Goal: Information Seeking & Learning: Learn about a topic

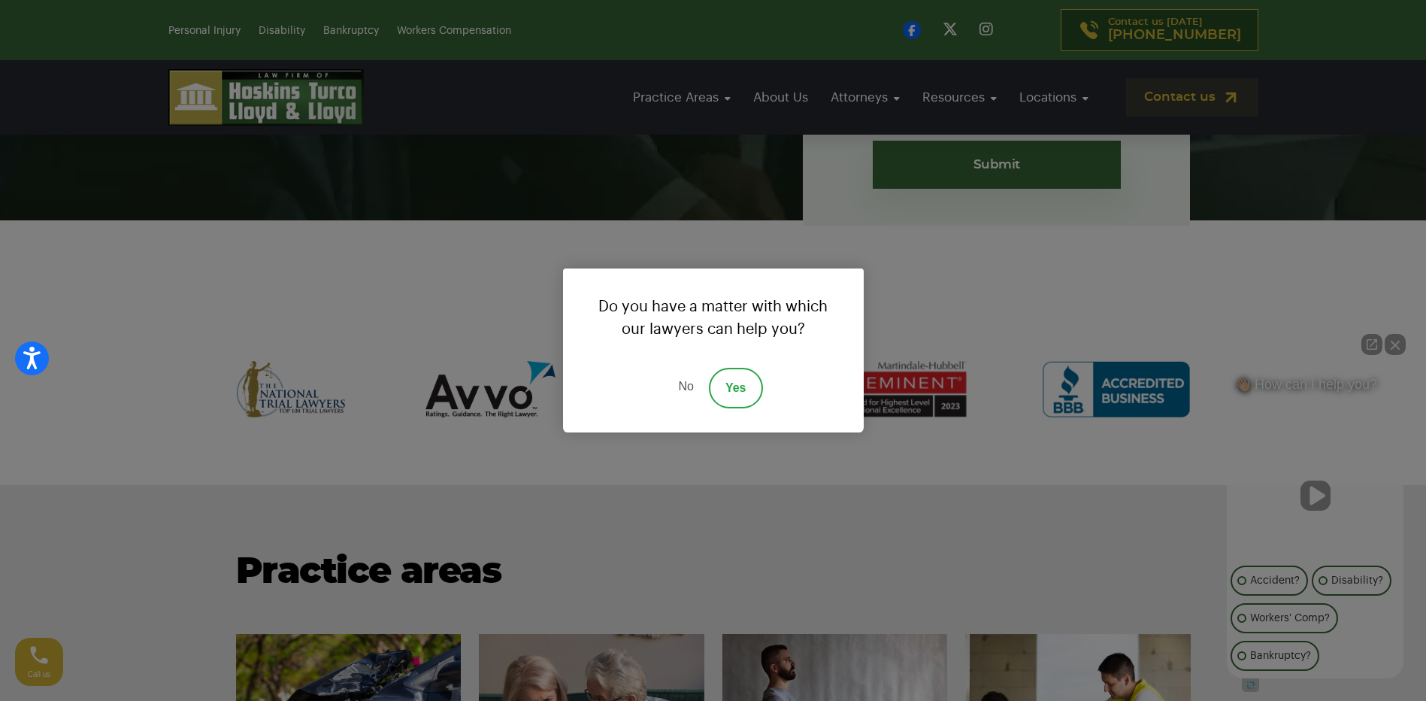
scroll to position [601, 0]
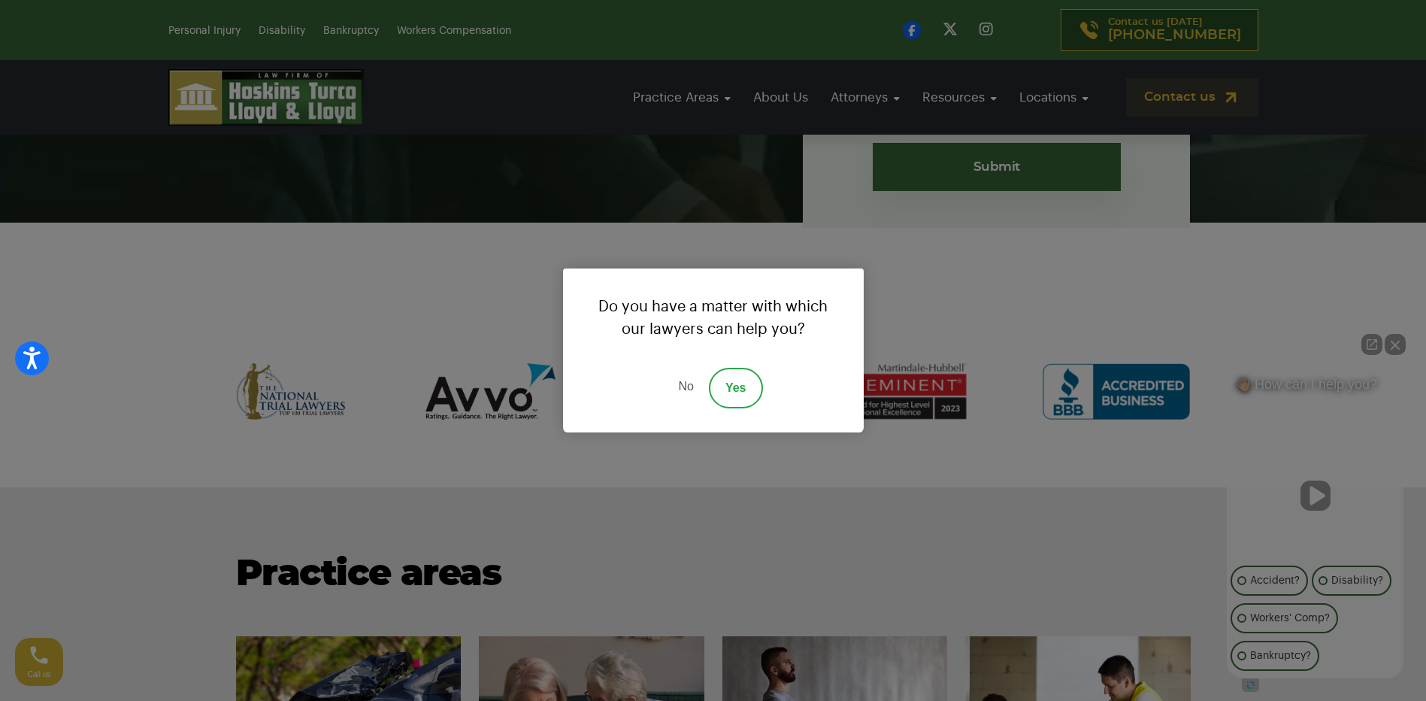
drag, startPoint x: 726, startPoint y: 387, endPoint x: 713, endPoint y: 379, distance: 15.2
click at [725, 387] on link "Yes" at bounding box center [736, 388] width 54 height 41
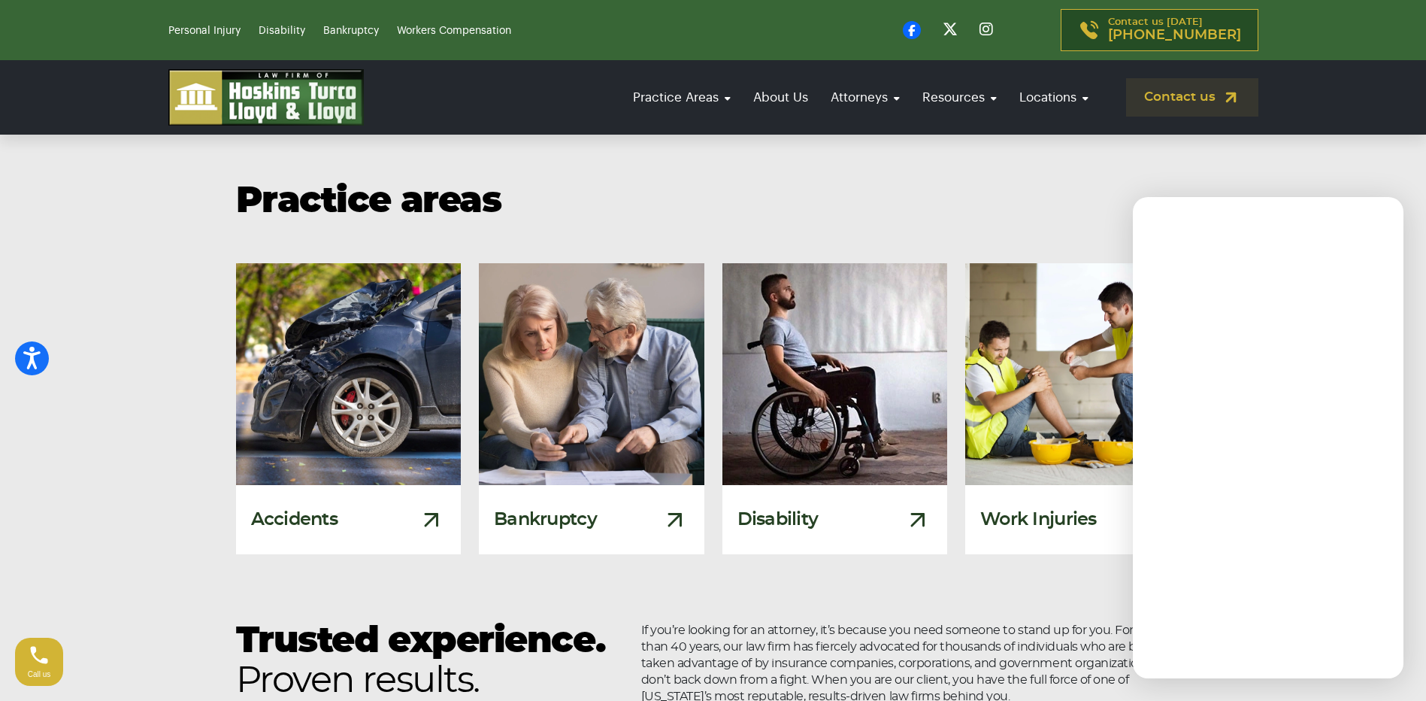
scroll to position [977, 0]
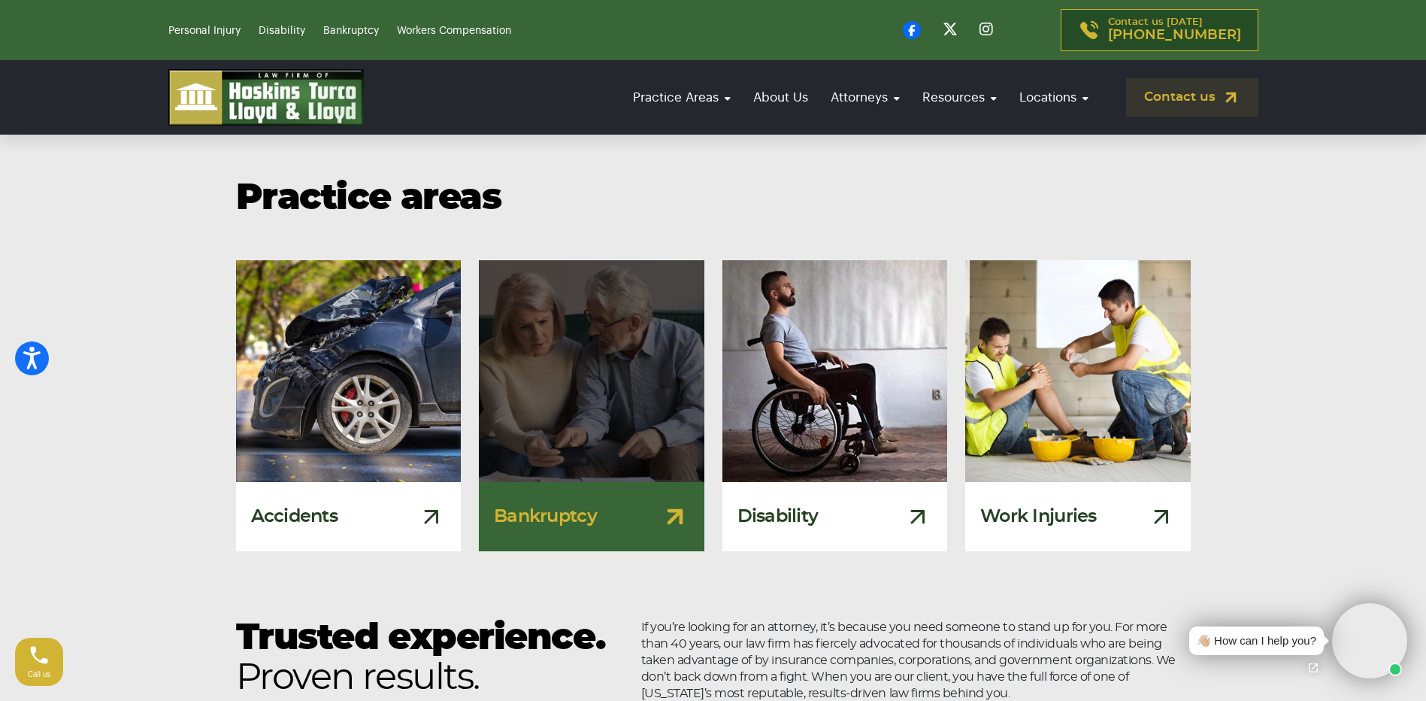
click at [604, 496] on div "Bankruptcy" at bounding box center [591, 516] width 225 height 69
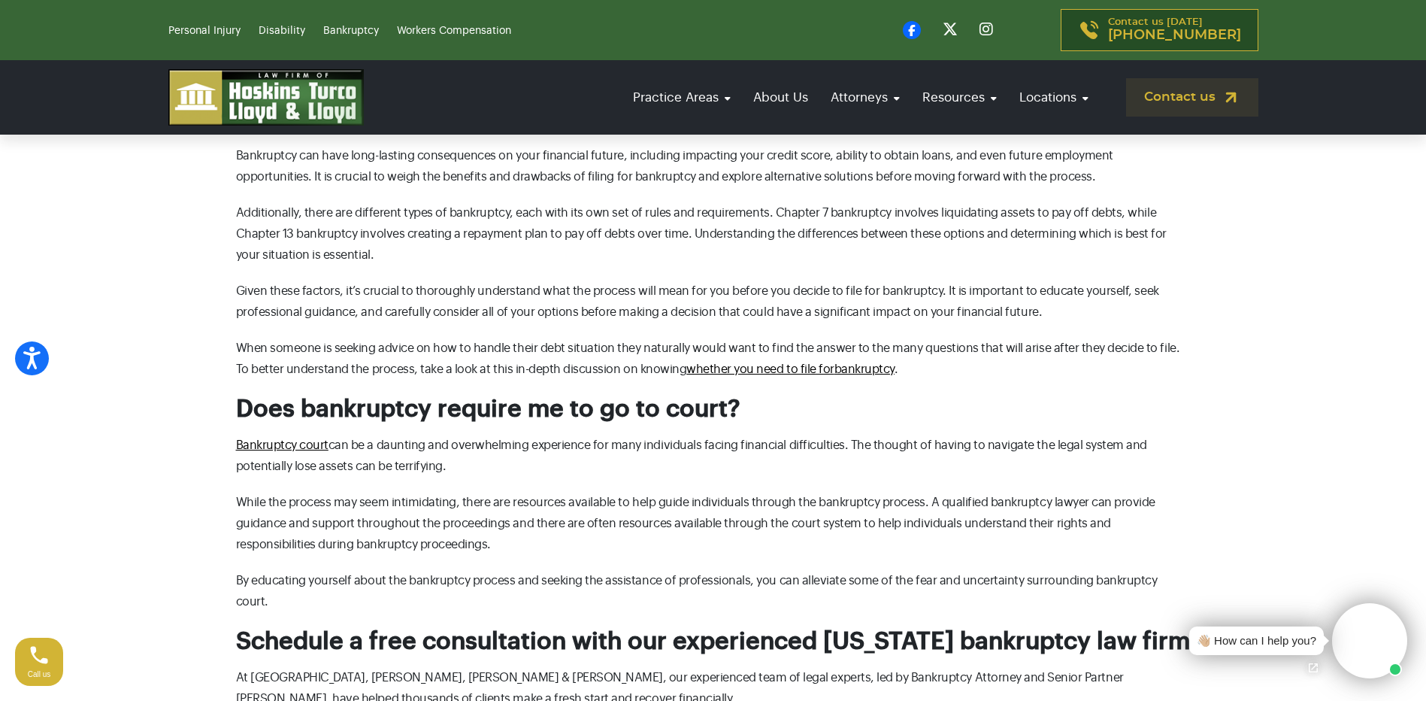
scroll to position [4209, 0]
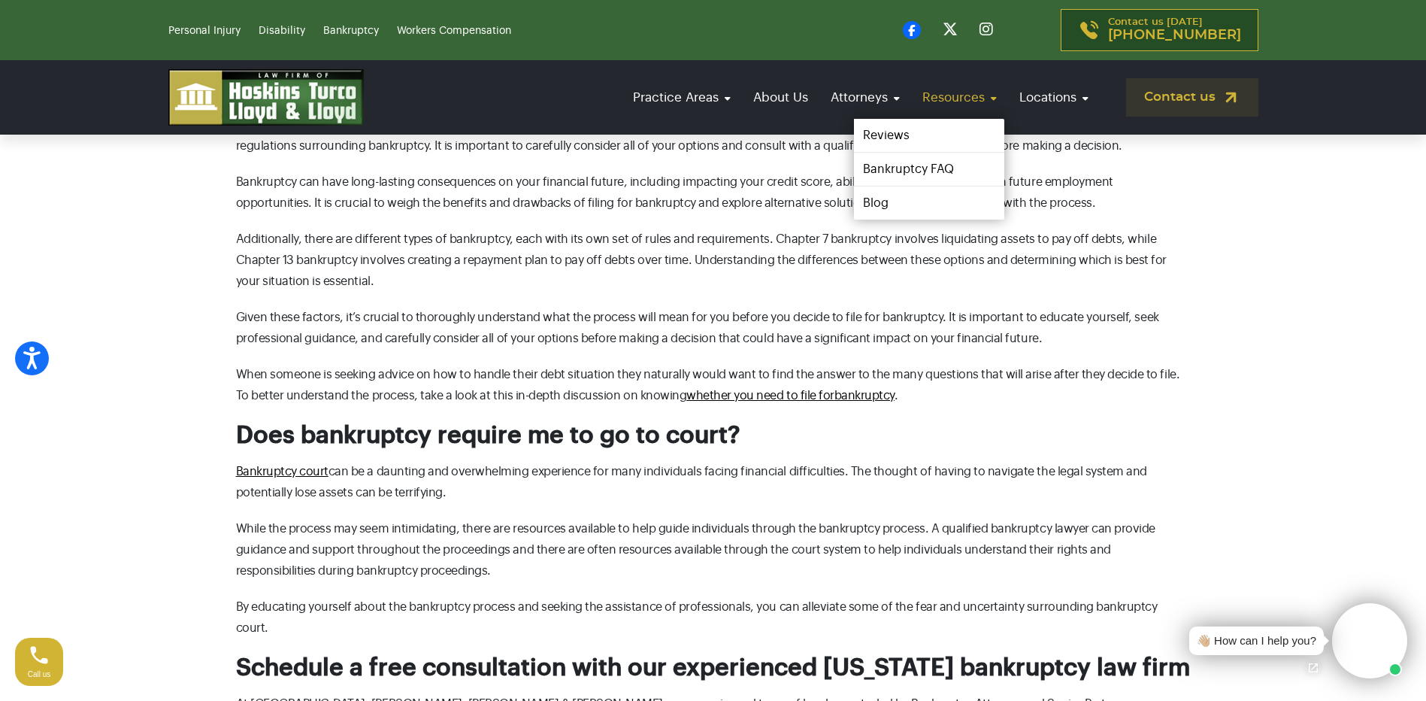
click at [971, 94] on link "Resources" at bounding box center [959, 97] width 89 height 43
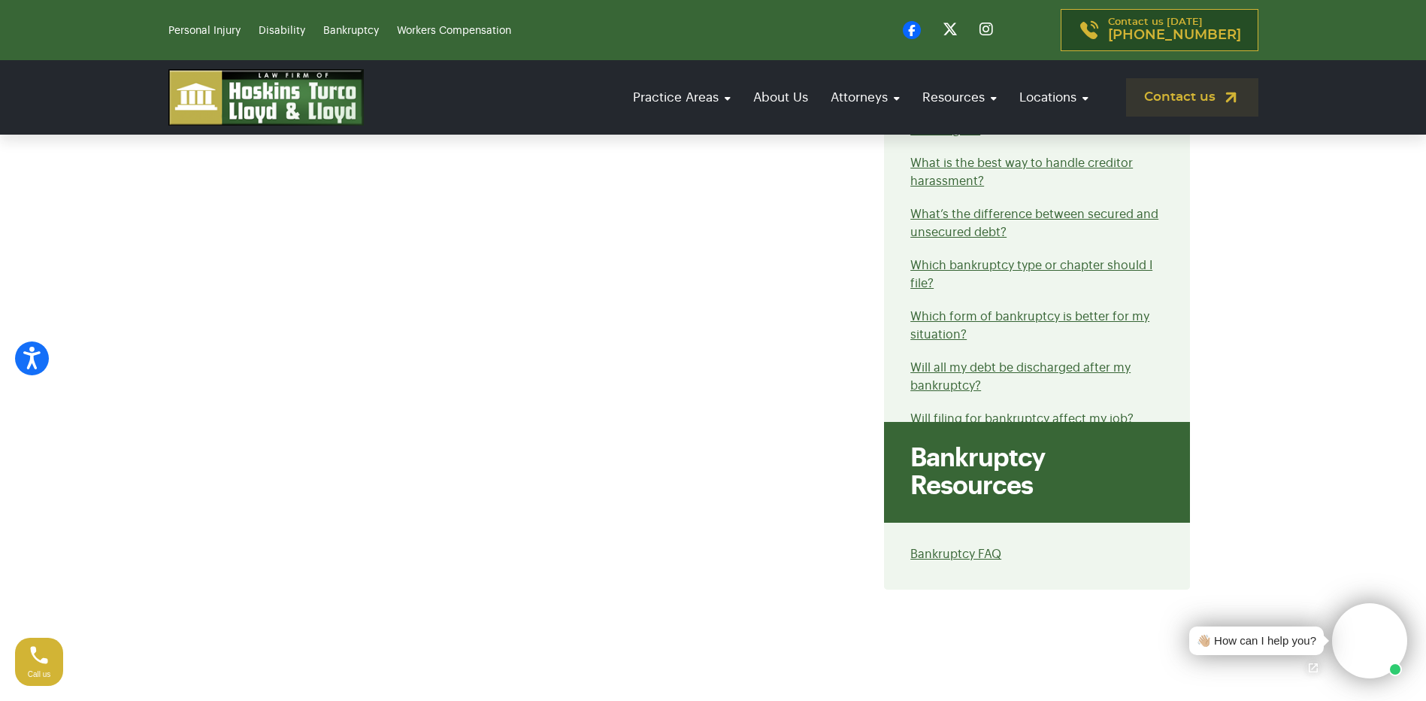
scroll to position [1654, 0]
click at [932, 546] on link "Bankruptcy FAQ" at bounding box center [955, 552] width 91 height 12
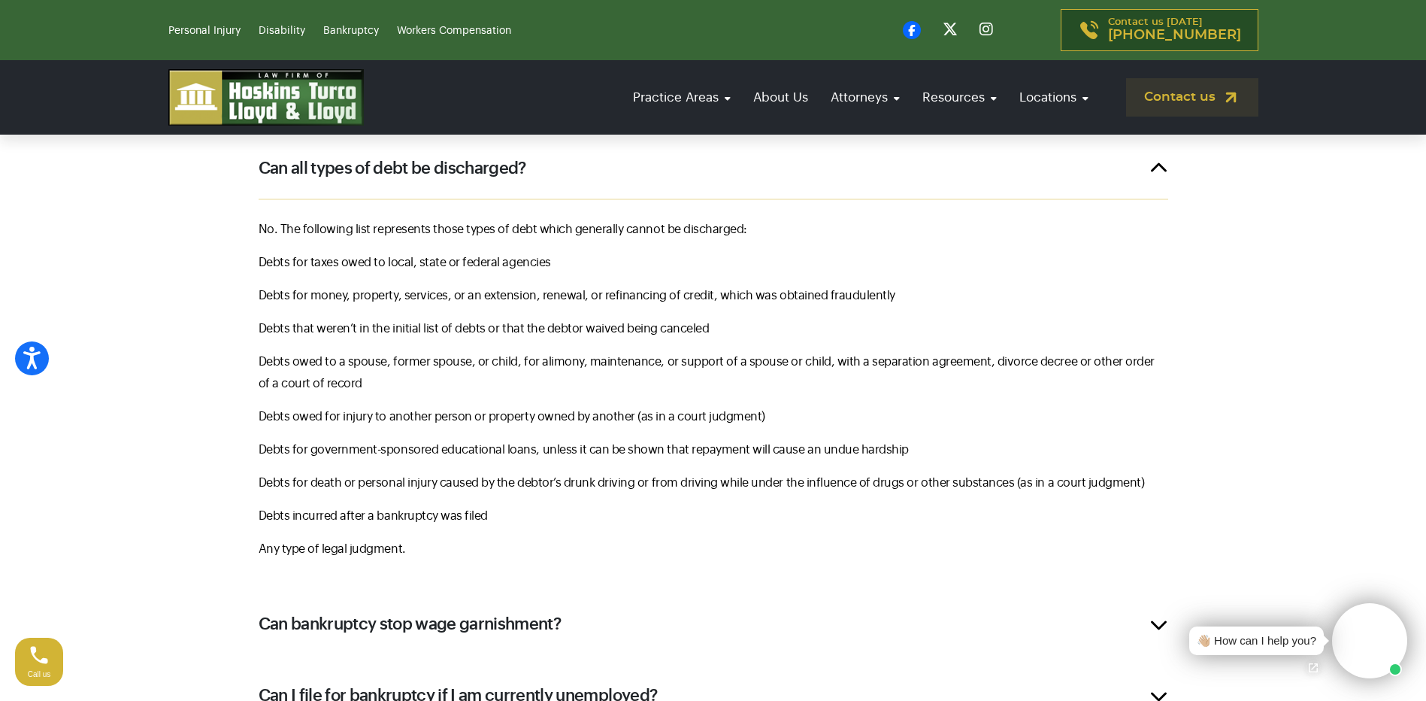
scroll to position [977, 0]
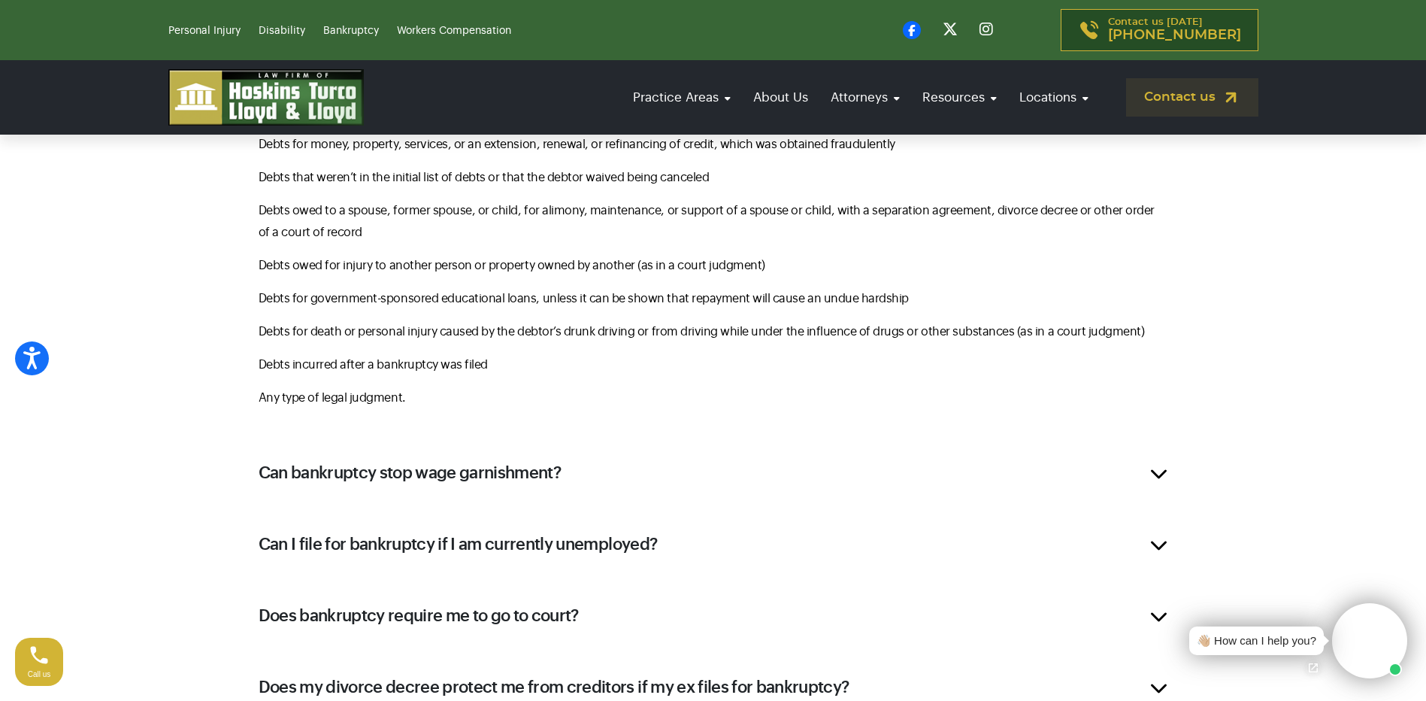
click at [379, 471] on h2 "Can bankruptcy stop wage garnishment?" at bounding box center [410, 473] width 303 height 23
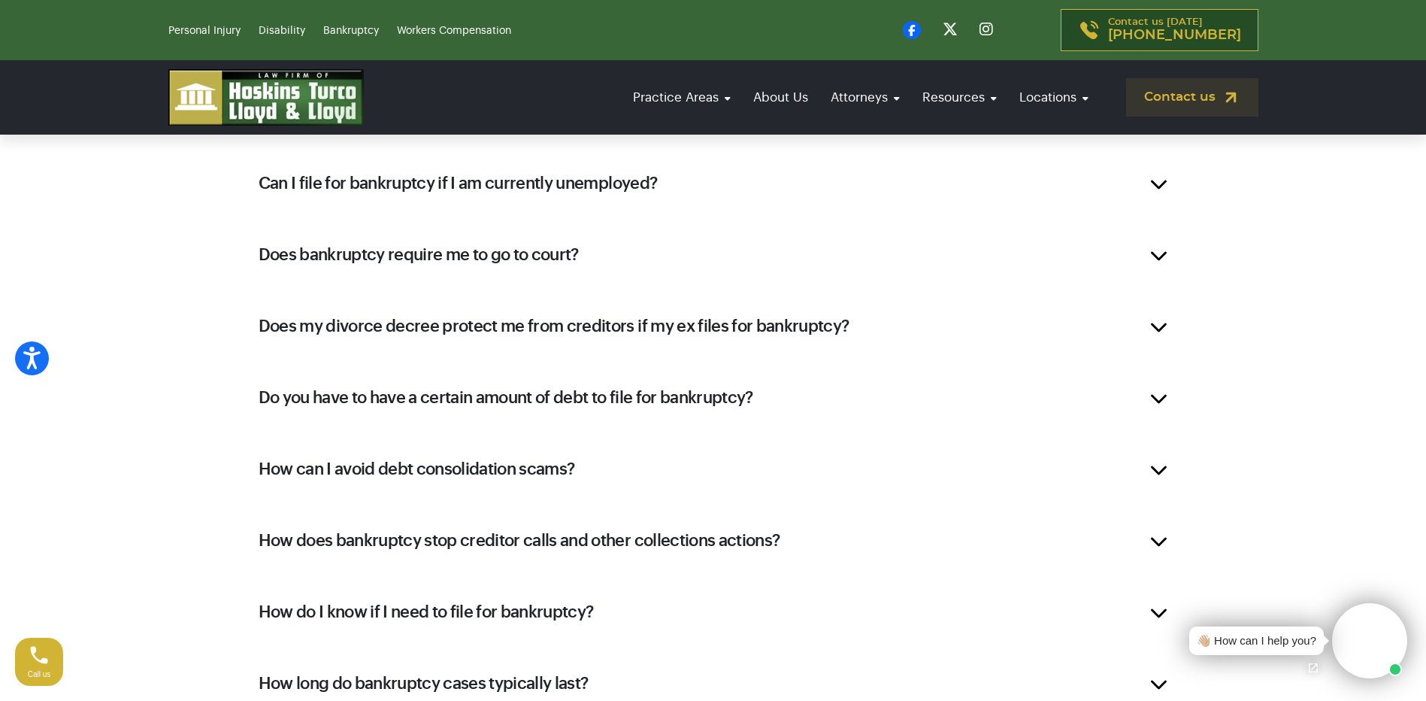
scroll to position [1127, 0]
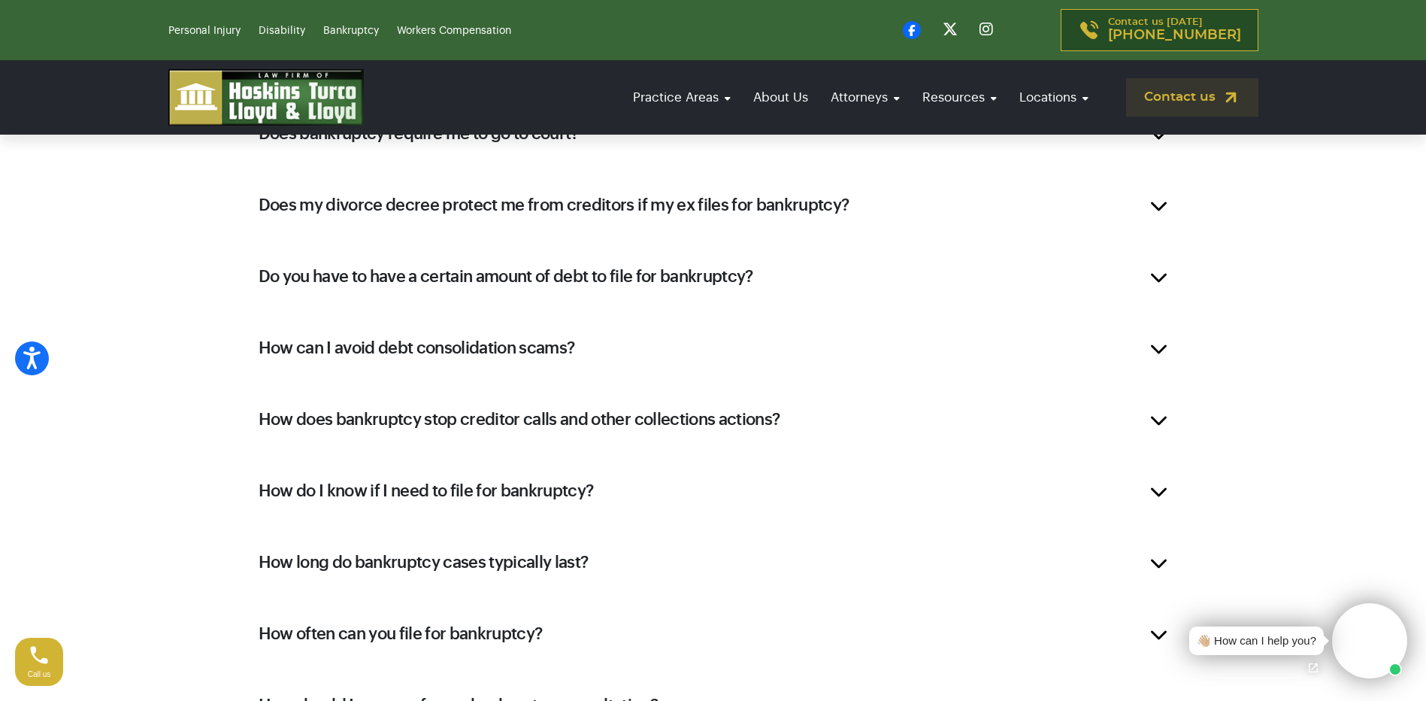
click at [310, 496] on h2 "How do I know if I need to file for bankruptcy?" at bounding box center [426, 491] width 335 height 23
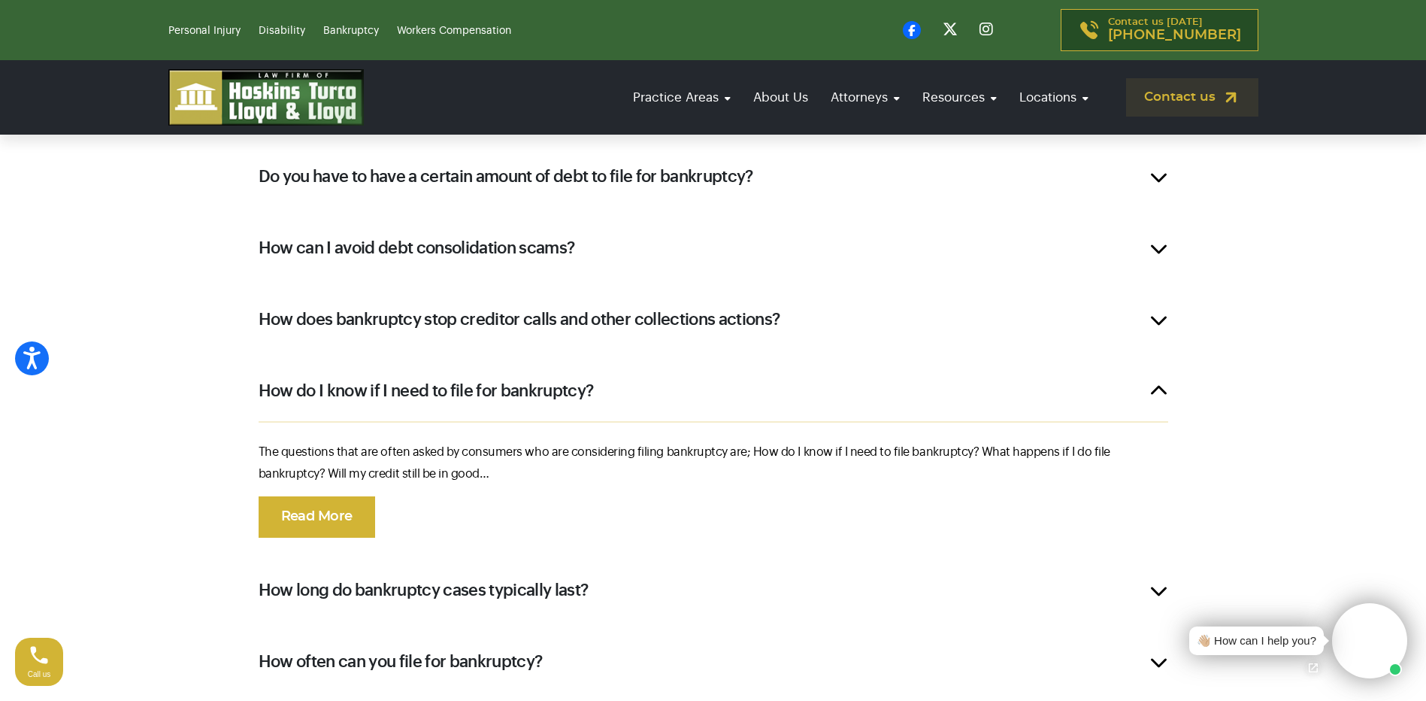
scroll to position [1225, 0]
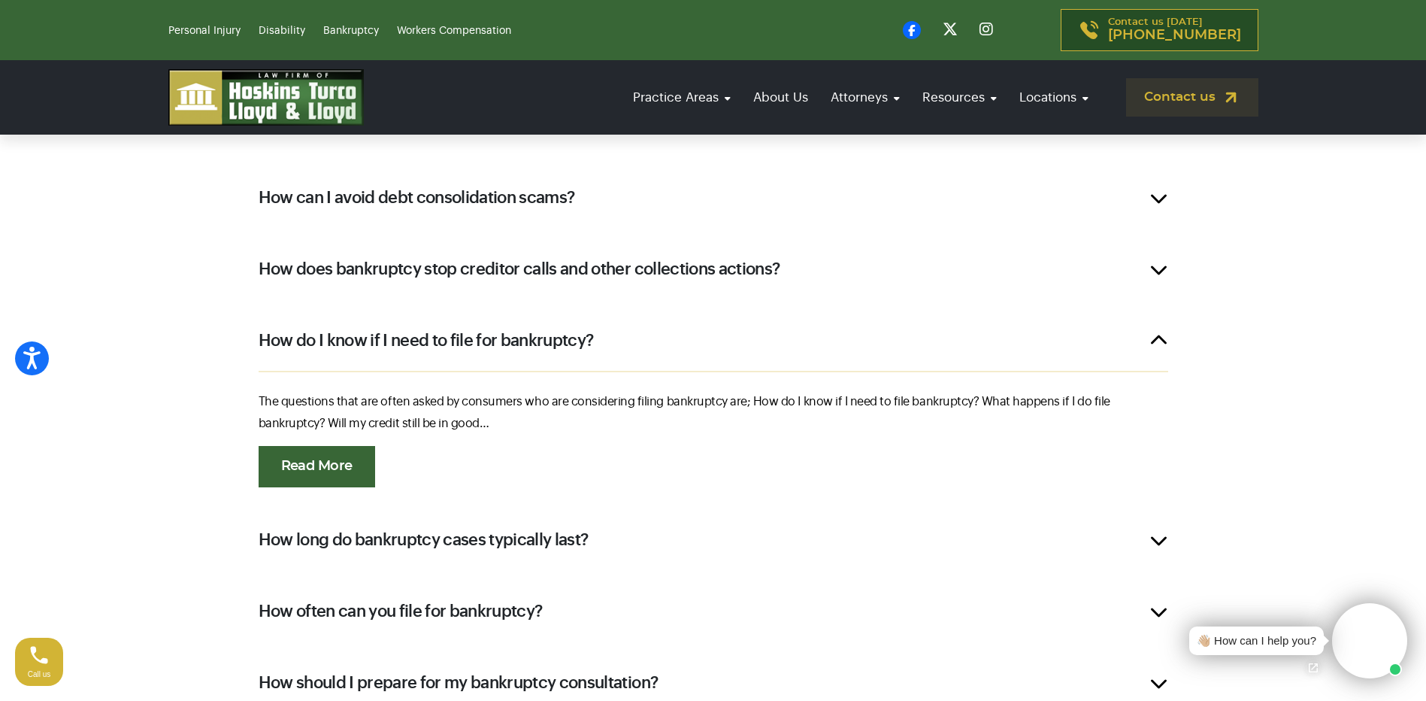
click at [371, 449] on link "Read More" at bounding box center [317, 466] width 117 height 41
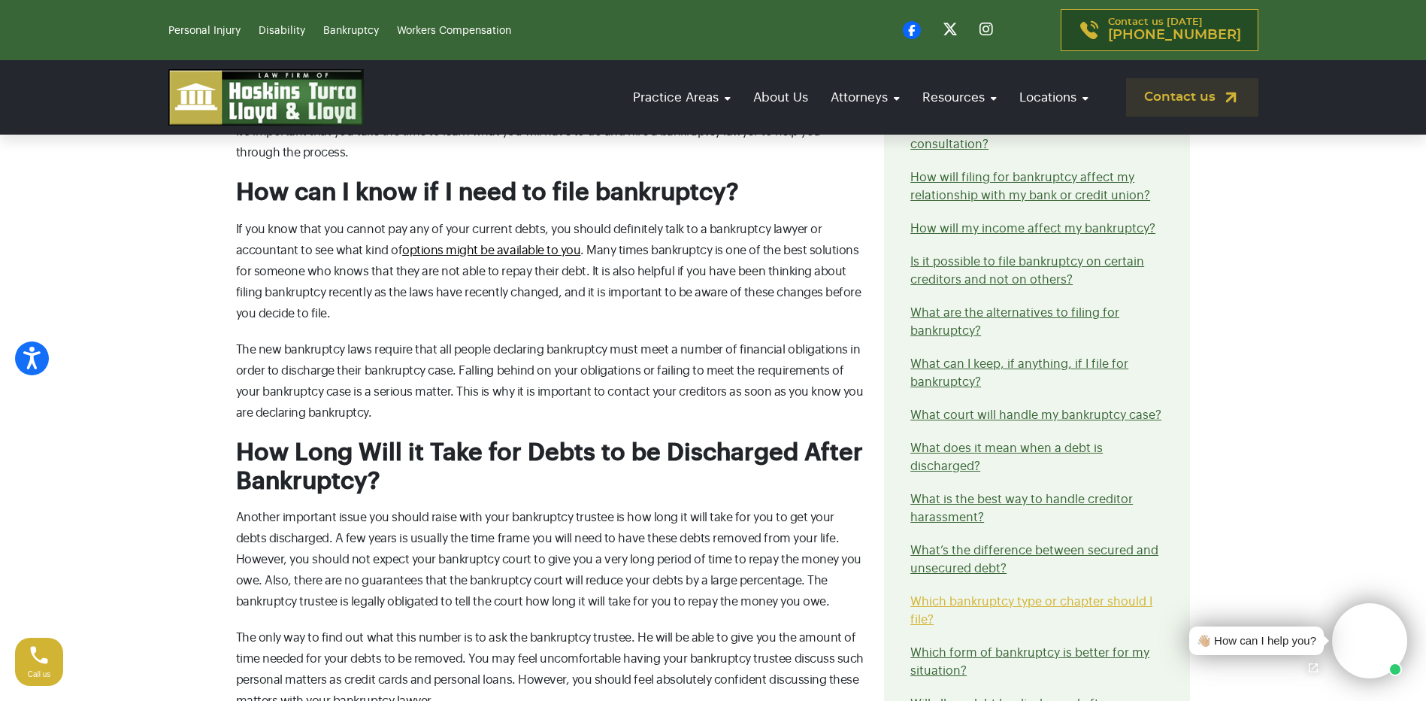
scroll to position [1578, 0]
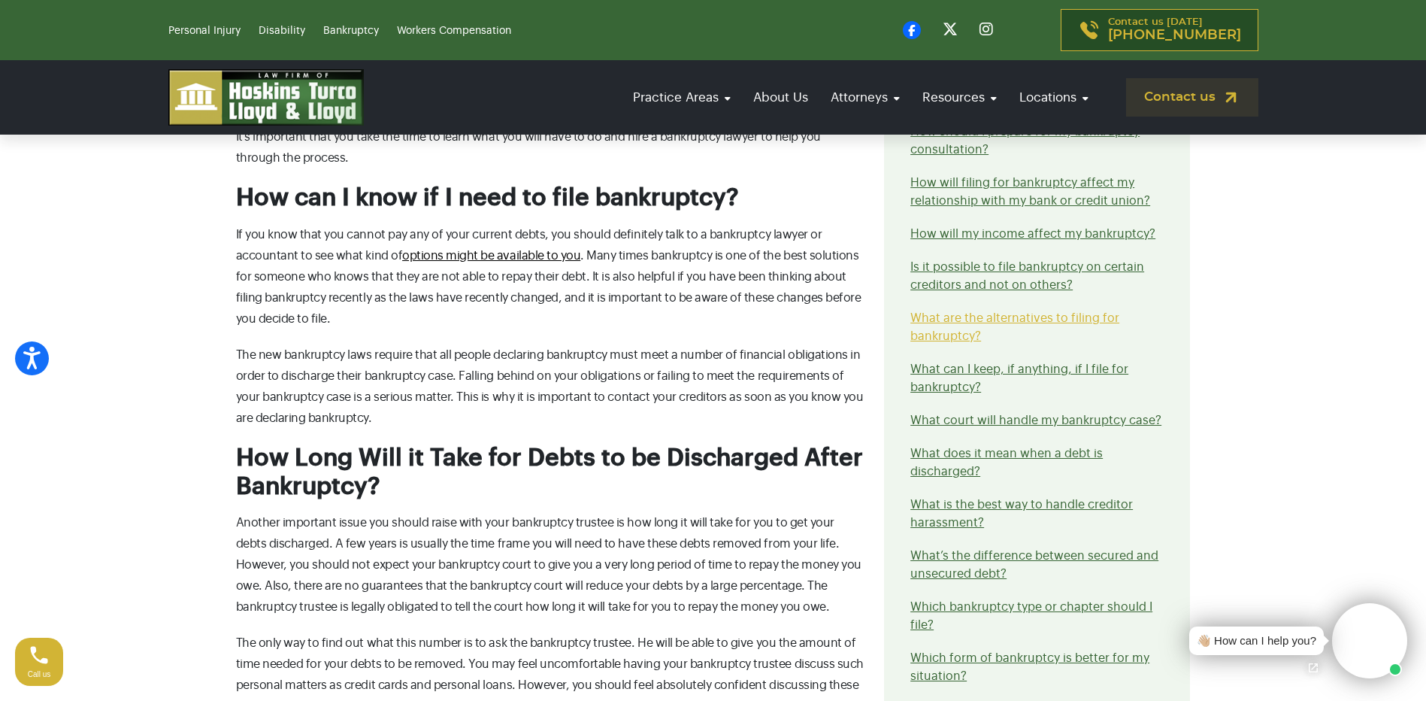
click at [956, 322] on link "What are the alternatives to filing for bankruptcy?" at bounding box center [1014, 327] width 209 height 30
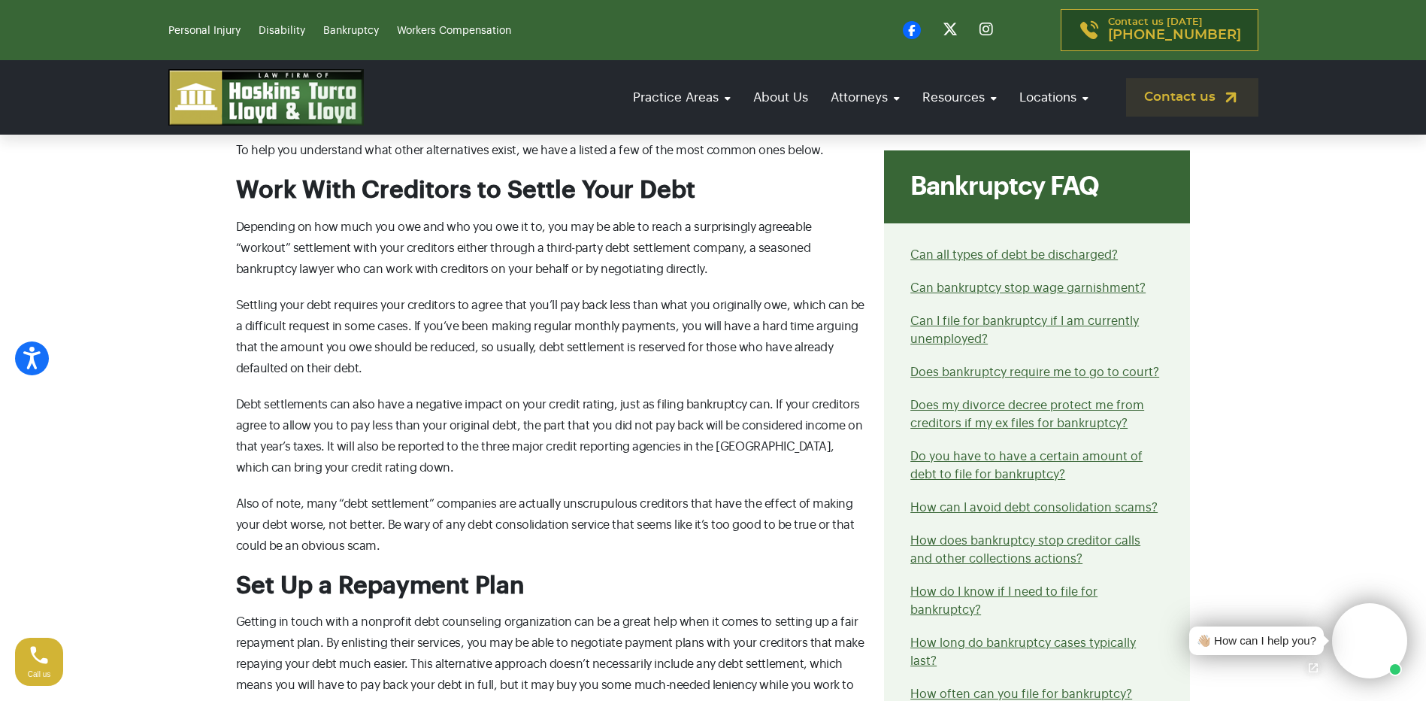
scroll to position [1203, 0]
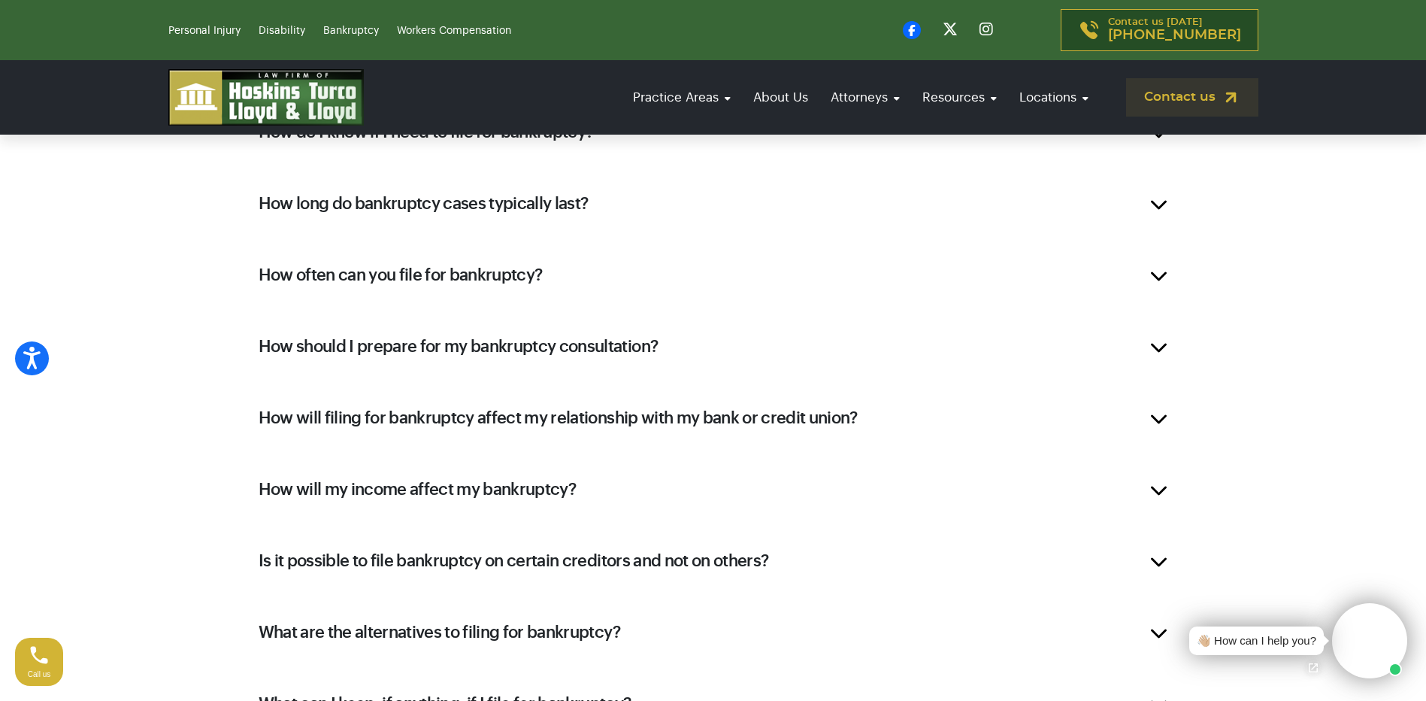
scroll to position [1835, 0]
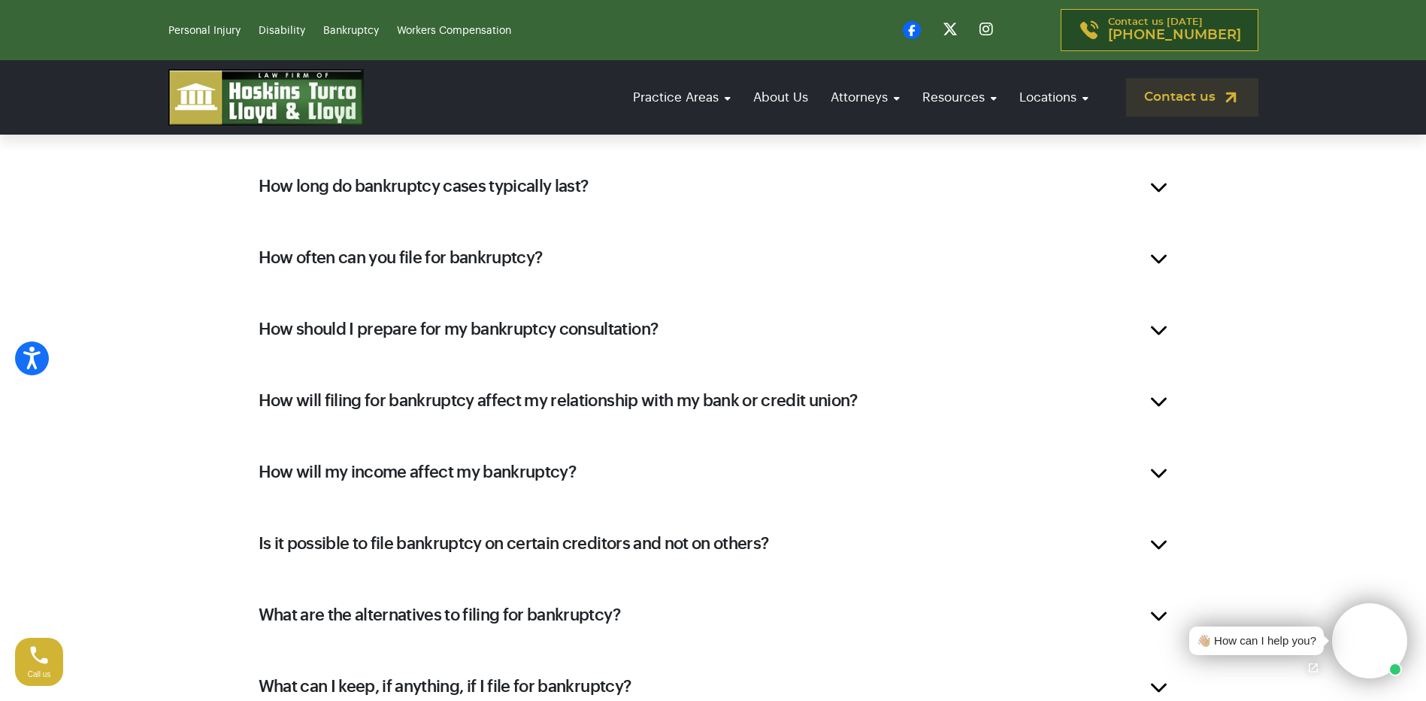
click at [640, 325] on h2 "How should I prepare for my bankruptcy consultation?" at bounding box center [459, 329] width 400 height 23
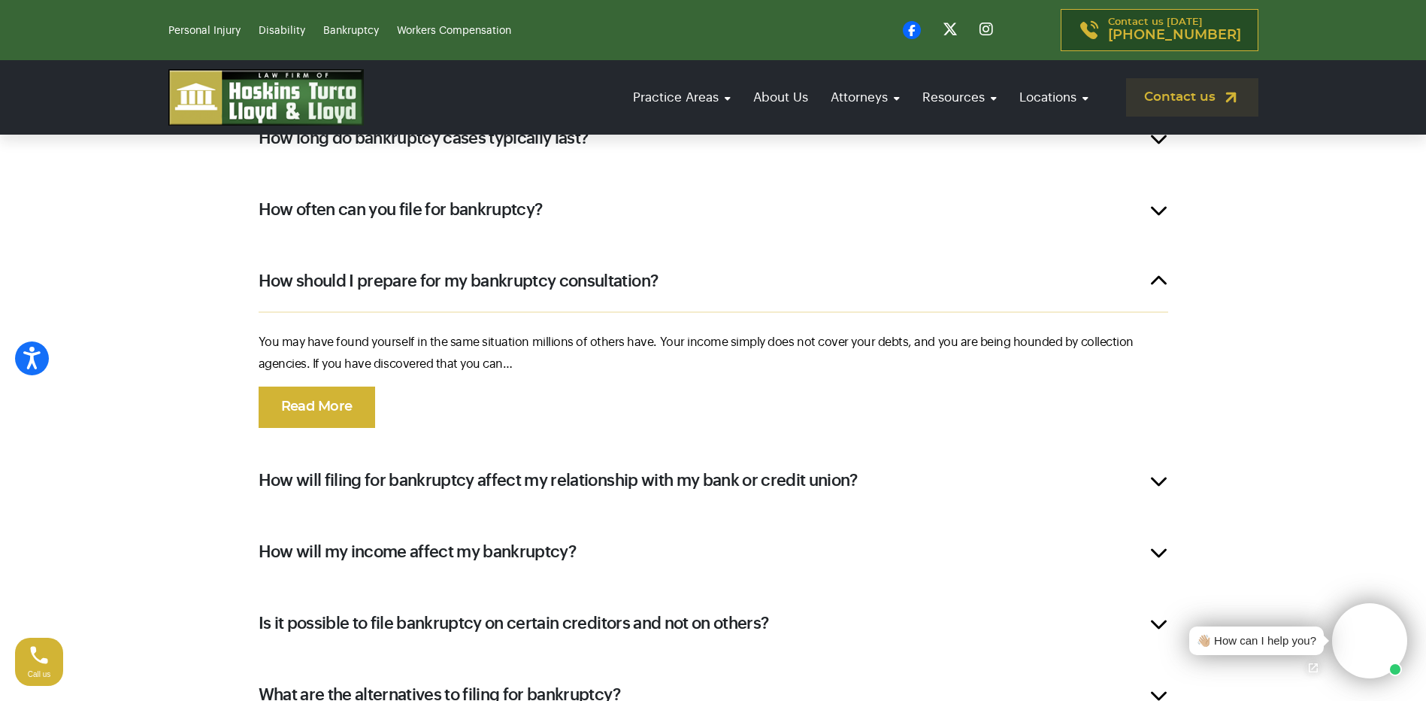
scroll to position [1451, 0]
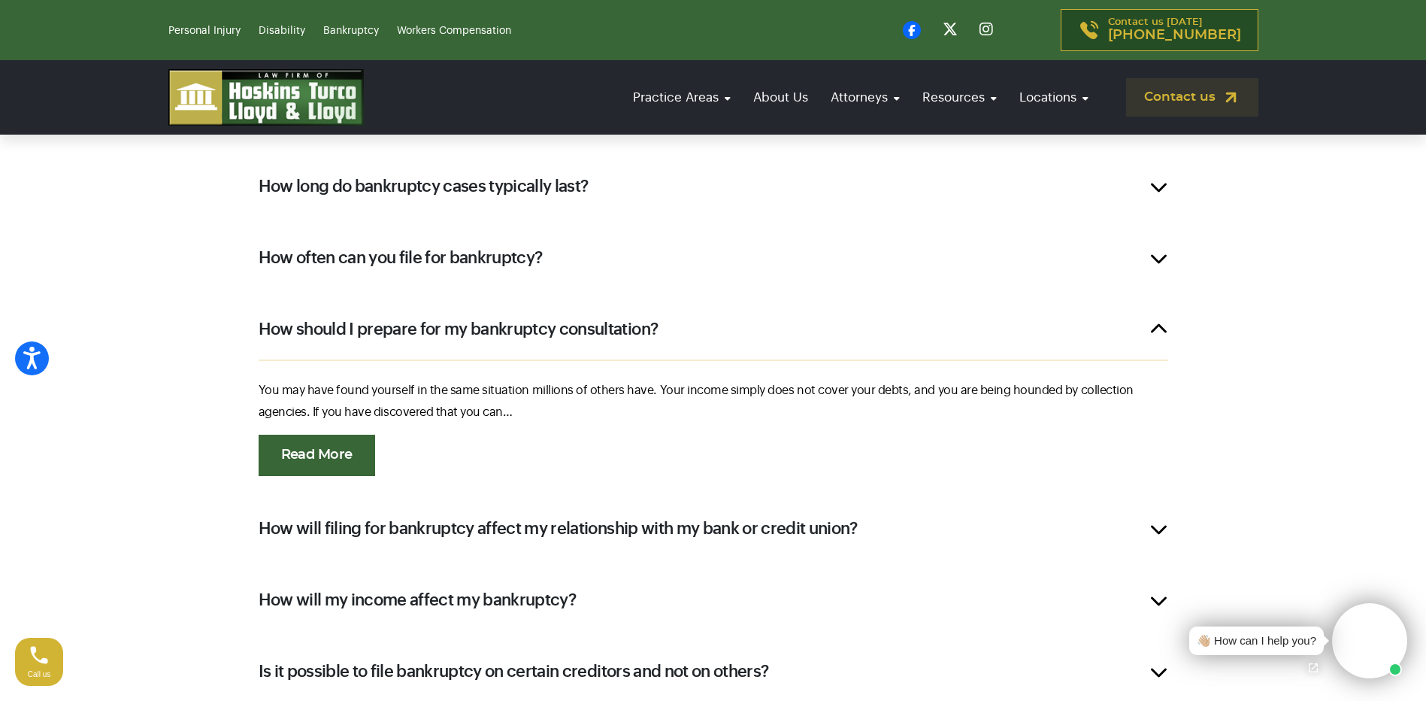
click at [366, 449] on link "Read More" at bounding box center [317, 454] width 117 height 41
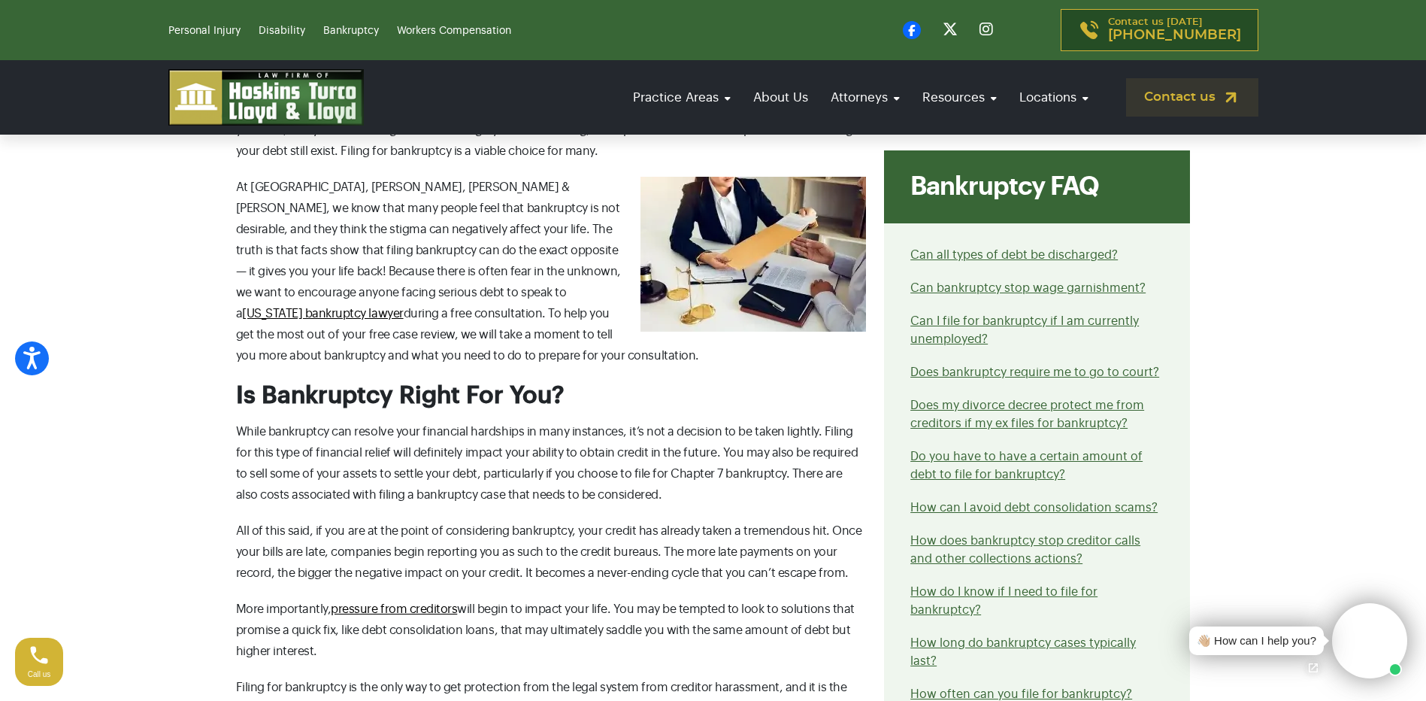
scroll to position [676, 0]
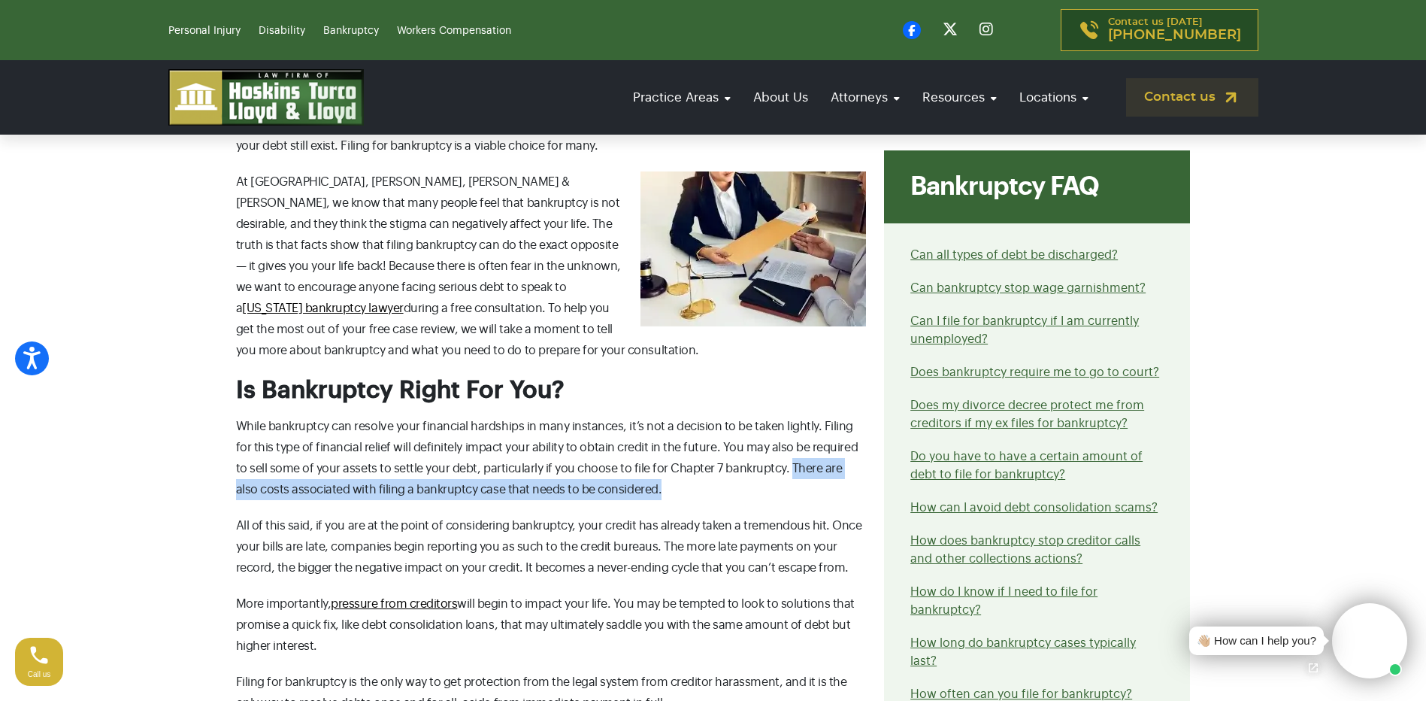
drag, startPoint x: 753, startPoint y: 441, endPoint x: 859, endPoint y: 454, distance: 106.7
click at [859, 454] on p "While bankruptcy can resolve your financial hardships in many instances, it’s n…" at bounding box center [551, 458] width 631 height 84
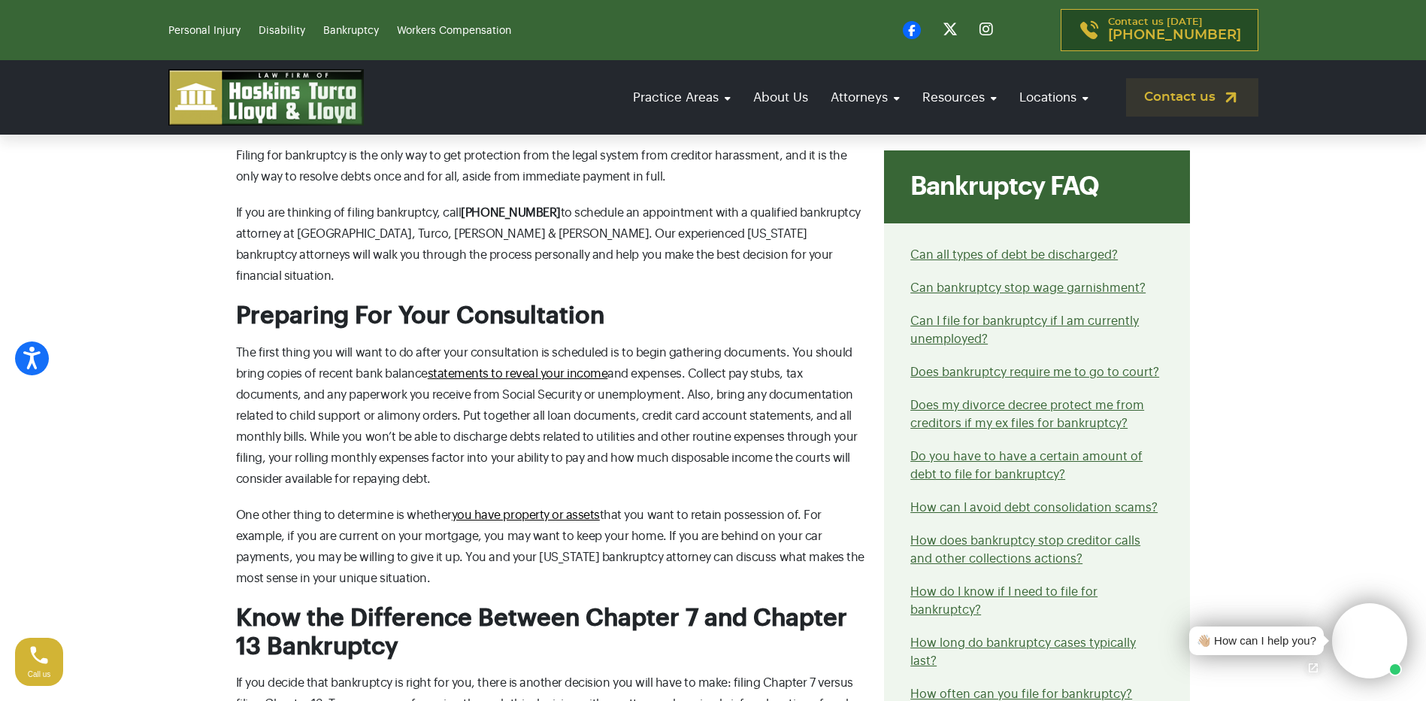
scroll to position [1278, 0]
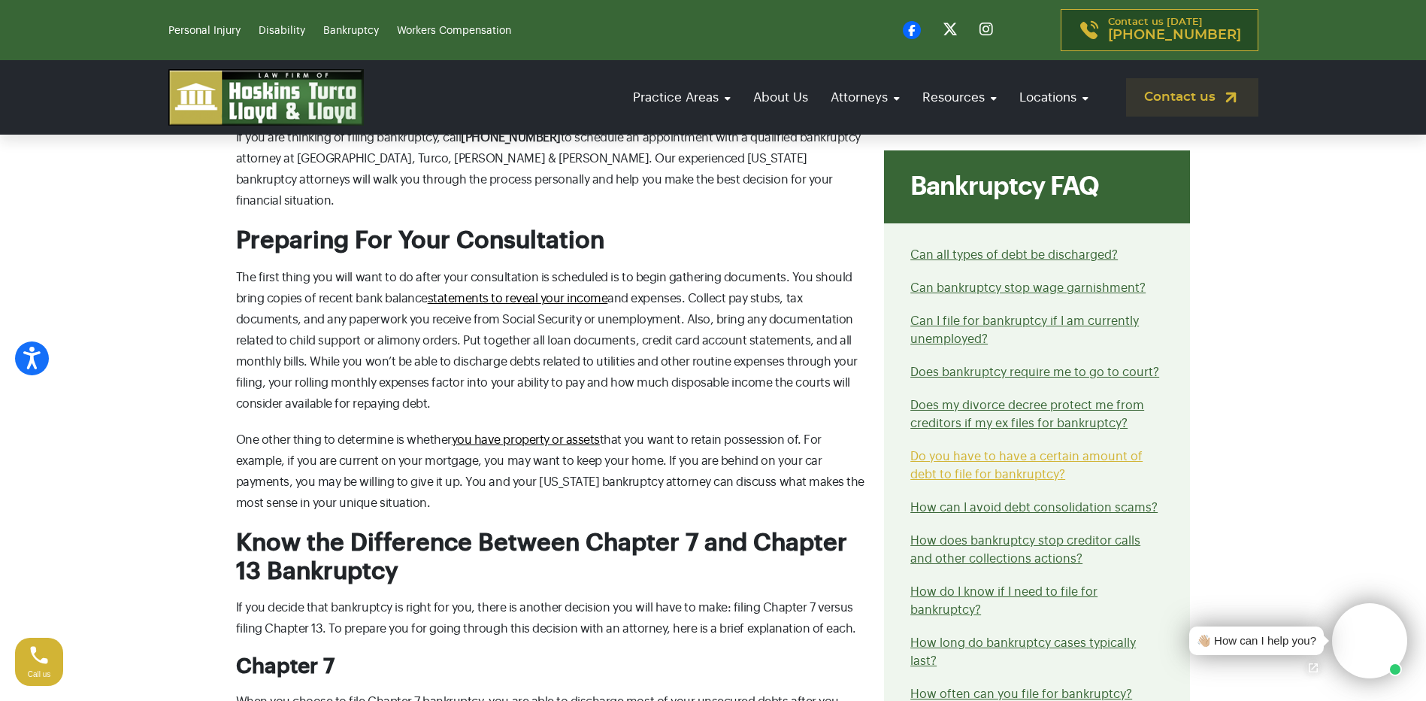
click at [969, 478] on link "Do you have to have a certain amount of debt to file for bankruptcy?" at bounding box center [1026, 465] width 232 height 30
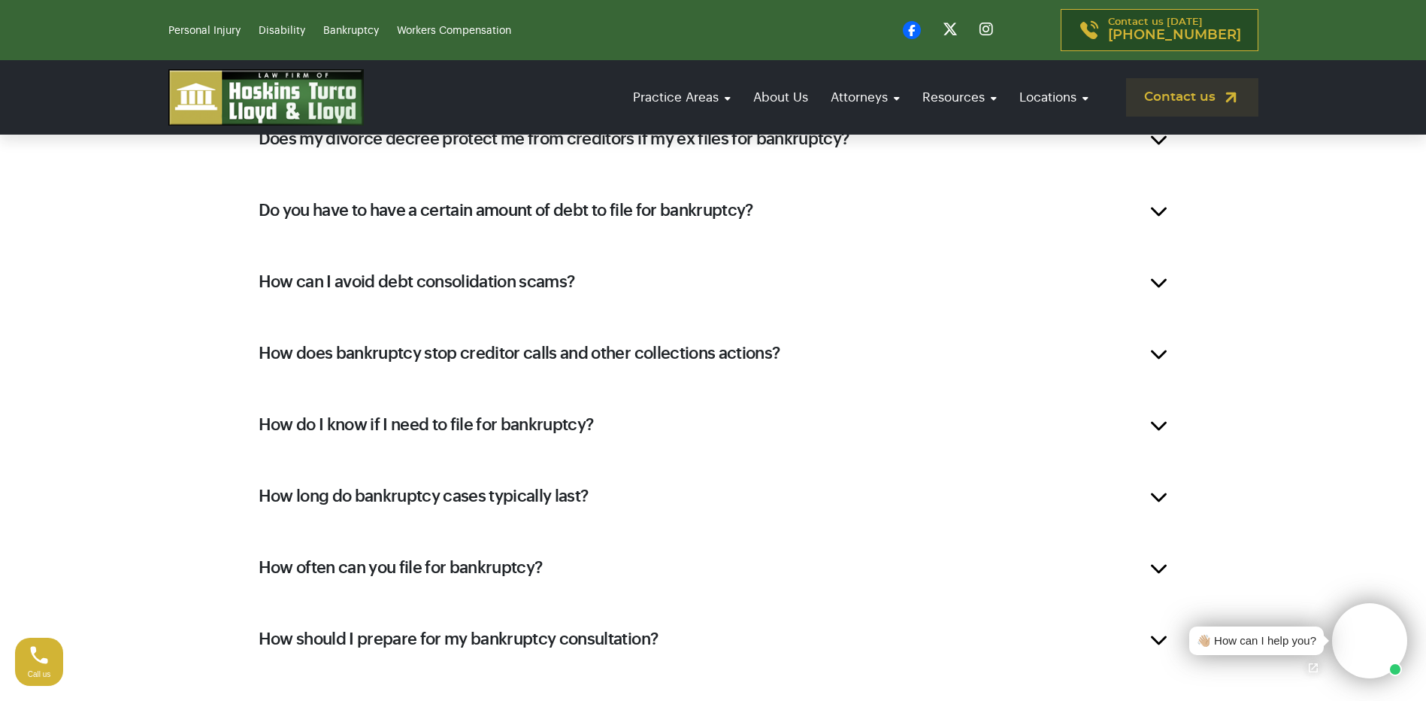
scroll to position [1570, 0]
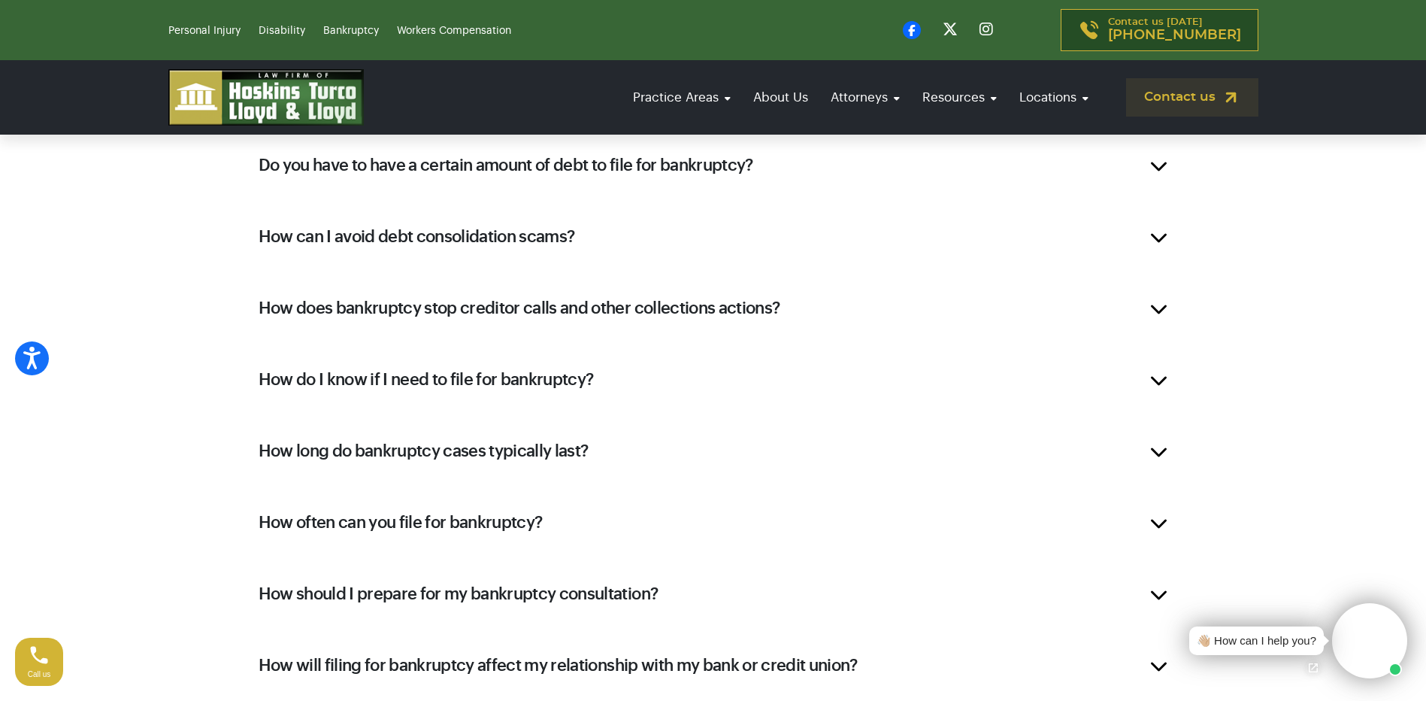
click at [410, 162] on h2 "Do you have to have a certain amount of debt to file for bankruptcy?" at bounding box center [506, 165] width 495 height 23
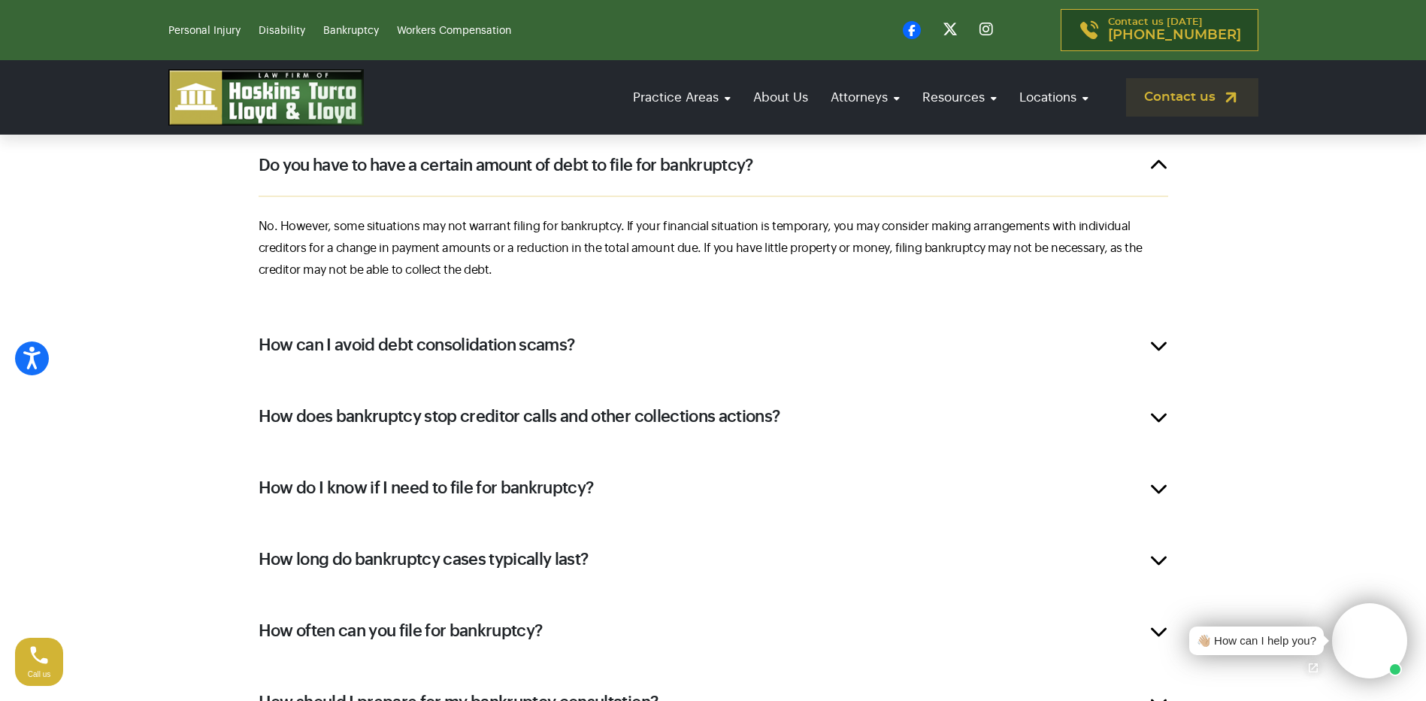
scroll to position [1186, 0]
click at [771, 423] on h2 "How does bankruptcy stop creditor calls and other collections actions?" at bounding box center [520, 416] width 522 height 23
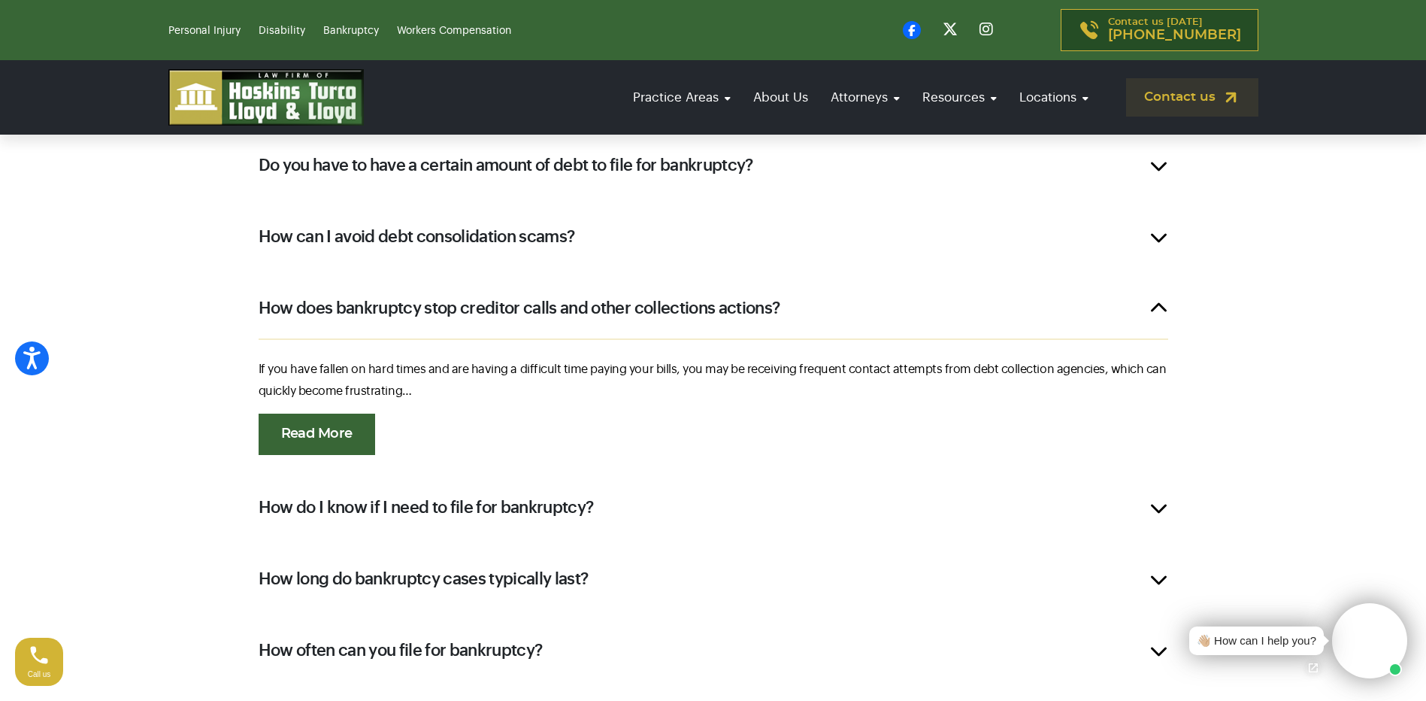
click at [313, 429] on link "Read More" at bounding box center [317, 433] width 117 height 41
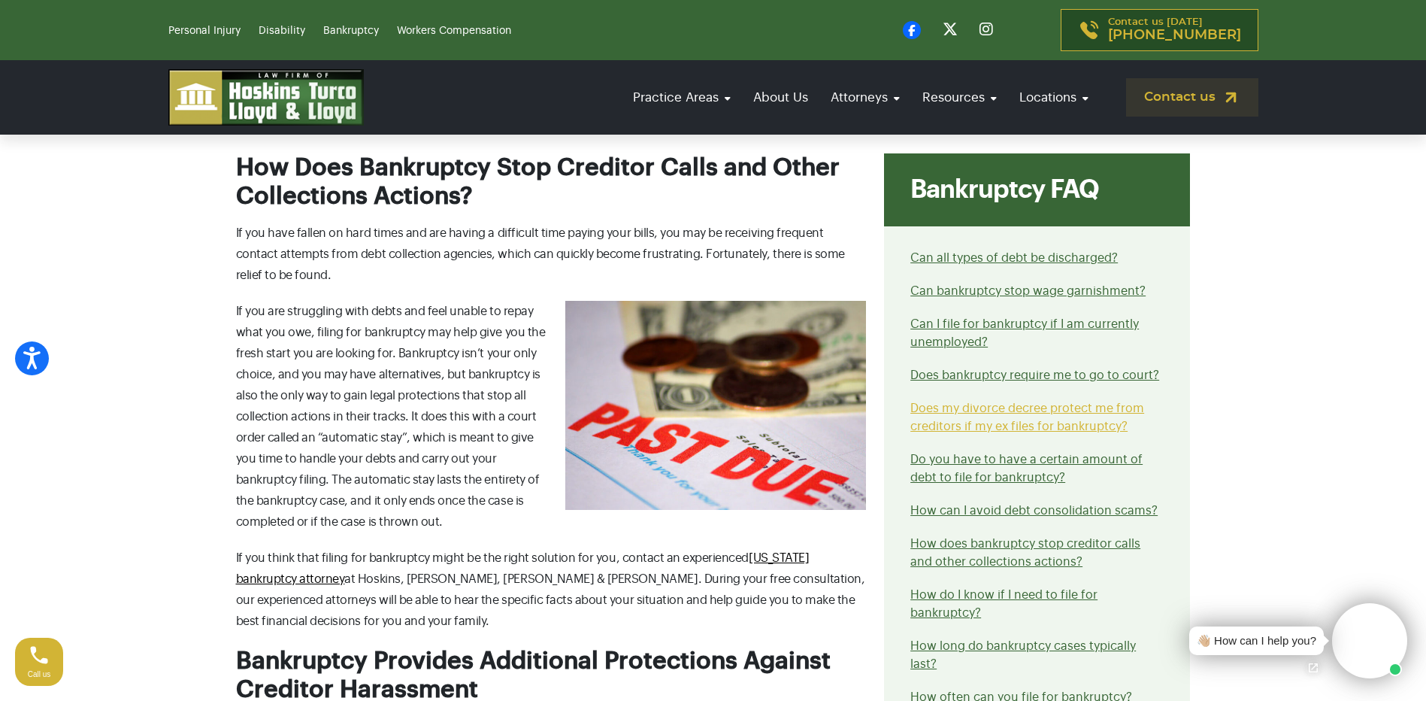
scroll to position [75, 0]
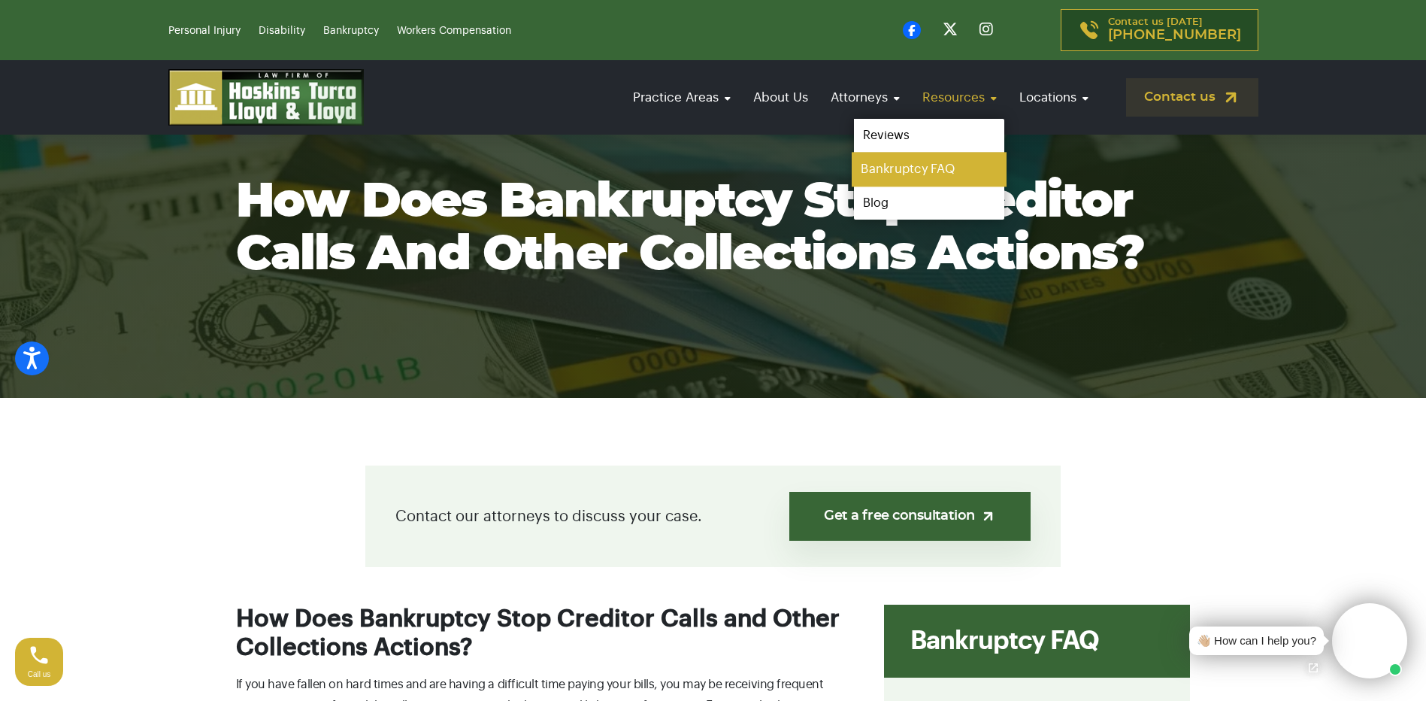
click at [937, 168] on link "Bankruptcy FAQ" at bounding box center [929, 170] width 155 height 34
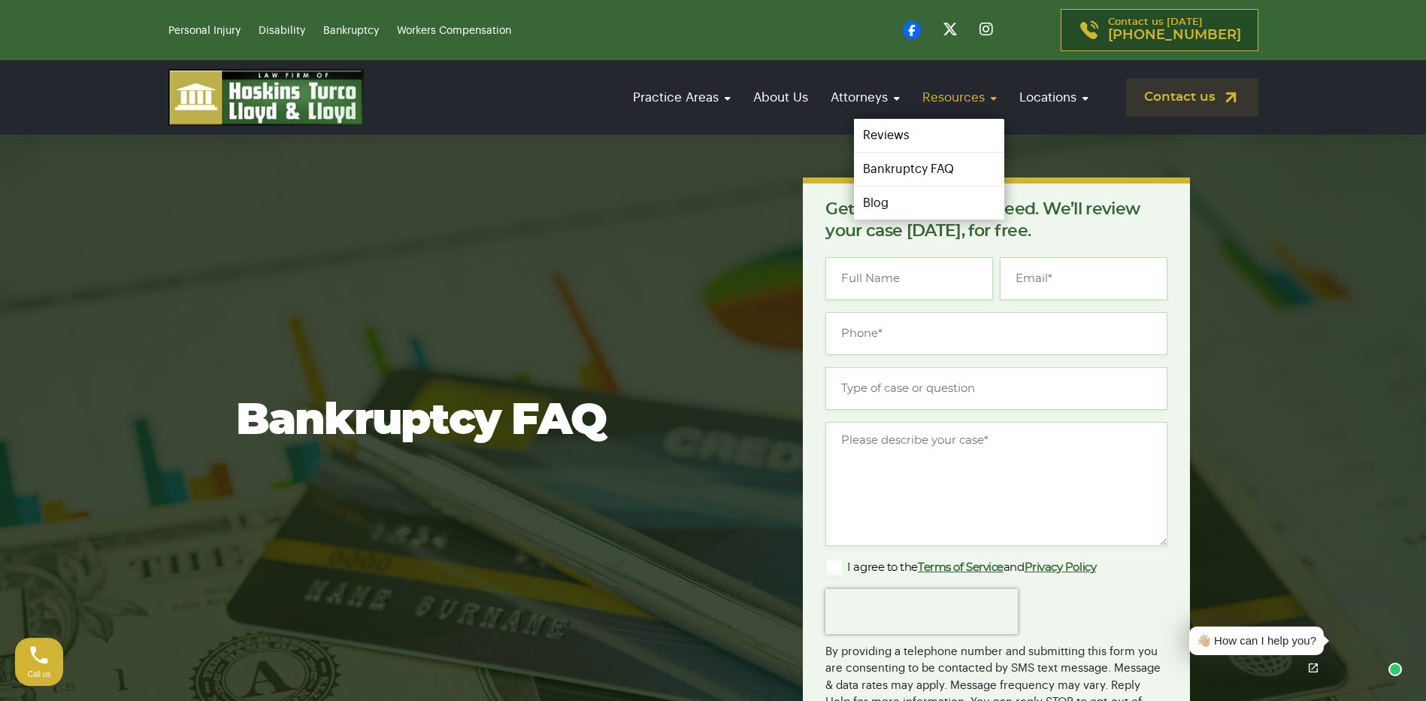
click at [946, 87] on link "Resources" at bounding box center [959, 97] width 89 height 43
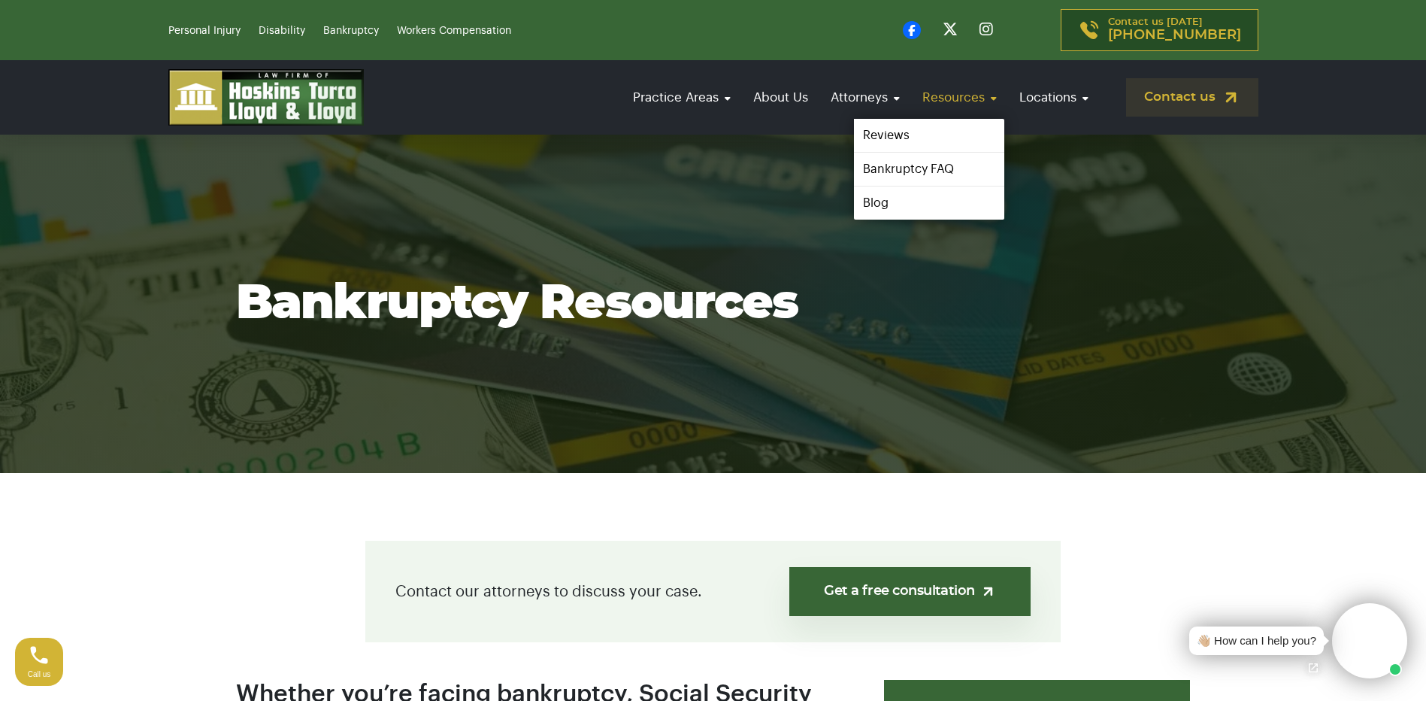
click at [946, 113] on link "Resources" at bounding box center [959, 97] width 89 height 43
click at [915, 148] on link "Reviews" at bounding box center [929, 136] width 155 height 34
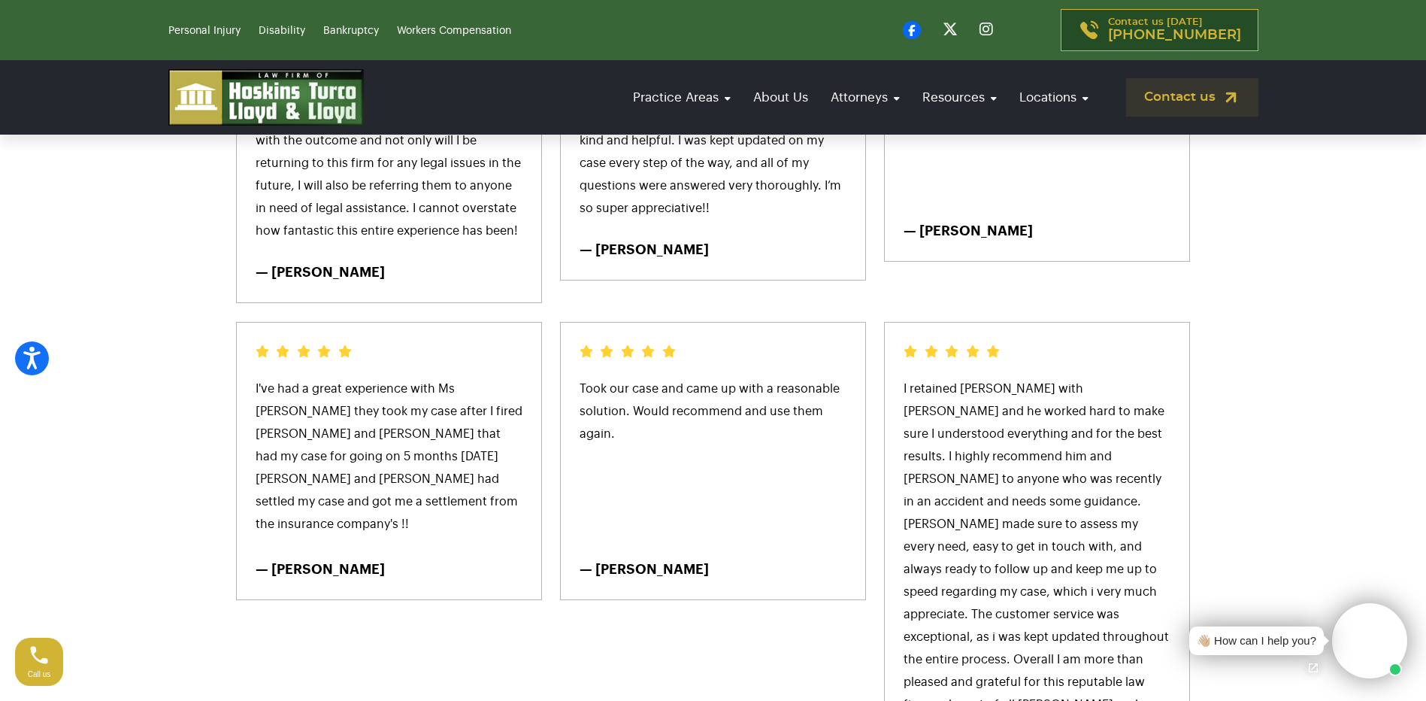
scroll to position [6163, 0]
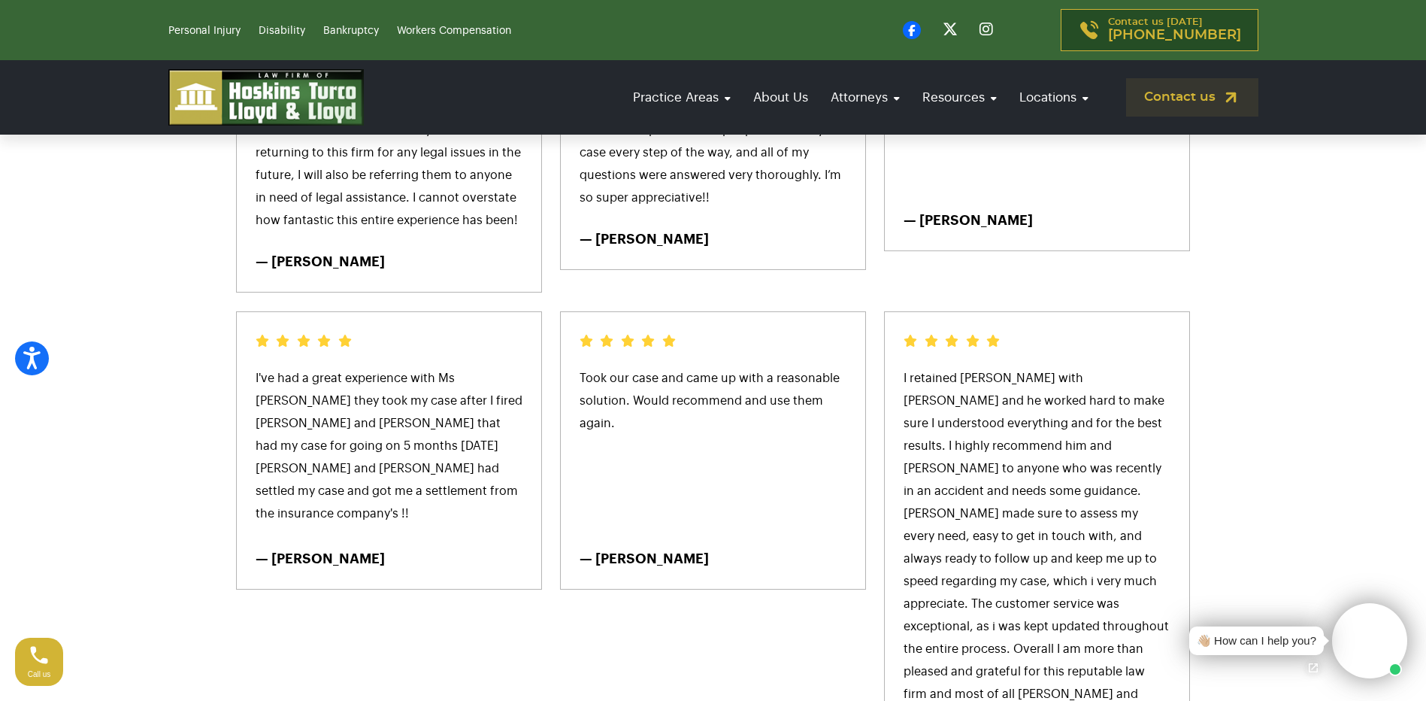
click at [379, 523] on div "I've had a great experience with Ms Susan they took my case after I fired Morga…" at bounding box center [389, 551] width 324 height 519
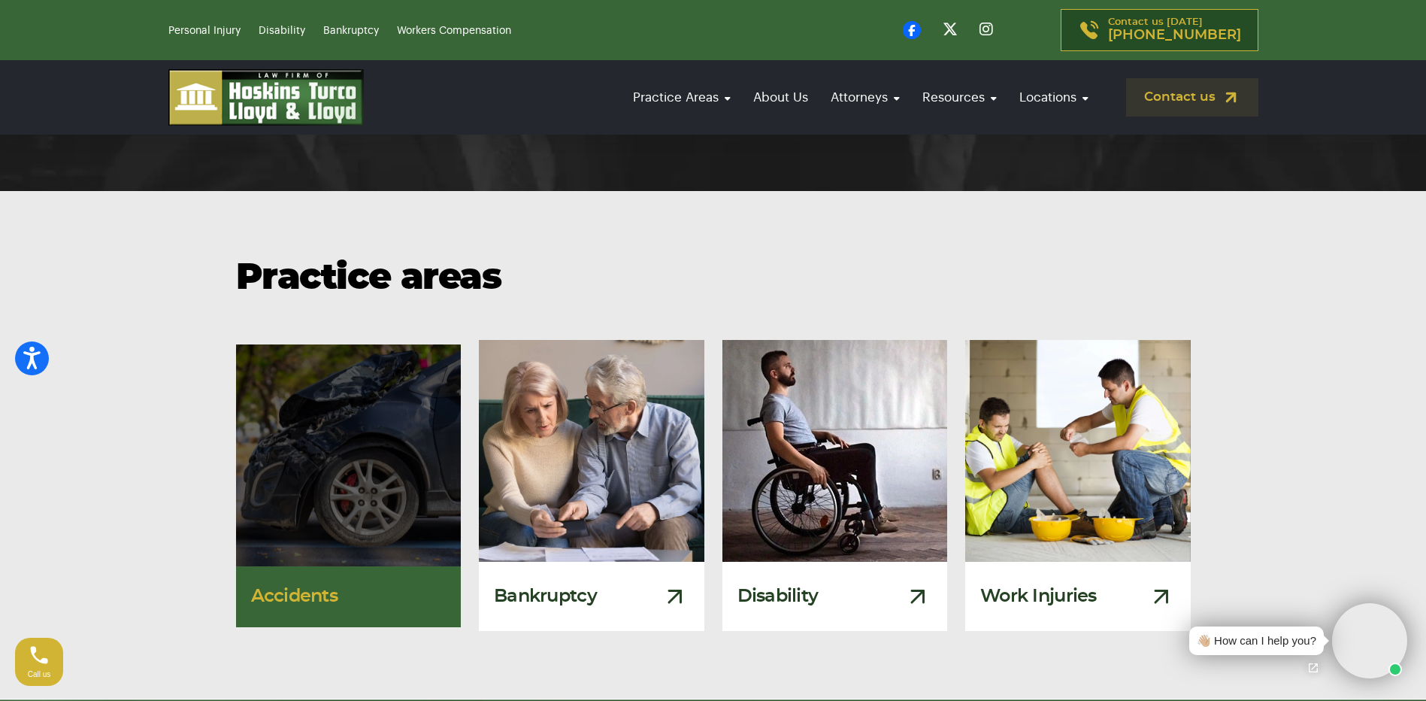
scroll to position [12912, 0]
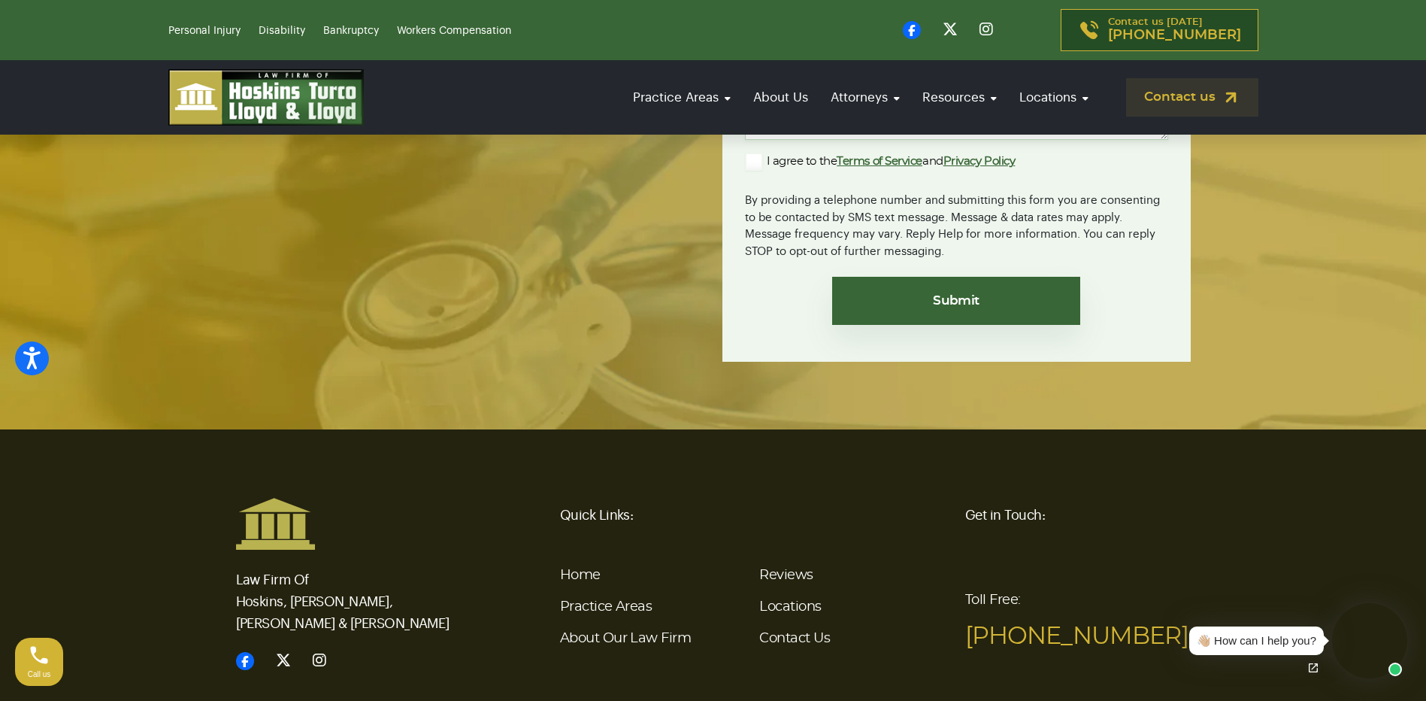
scroll to position [5022, 0]
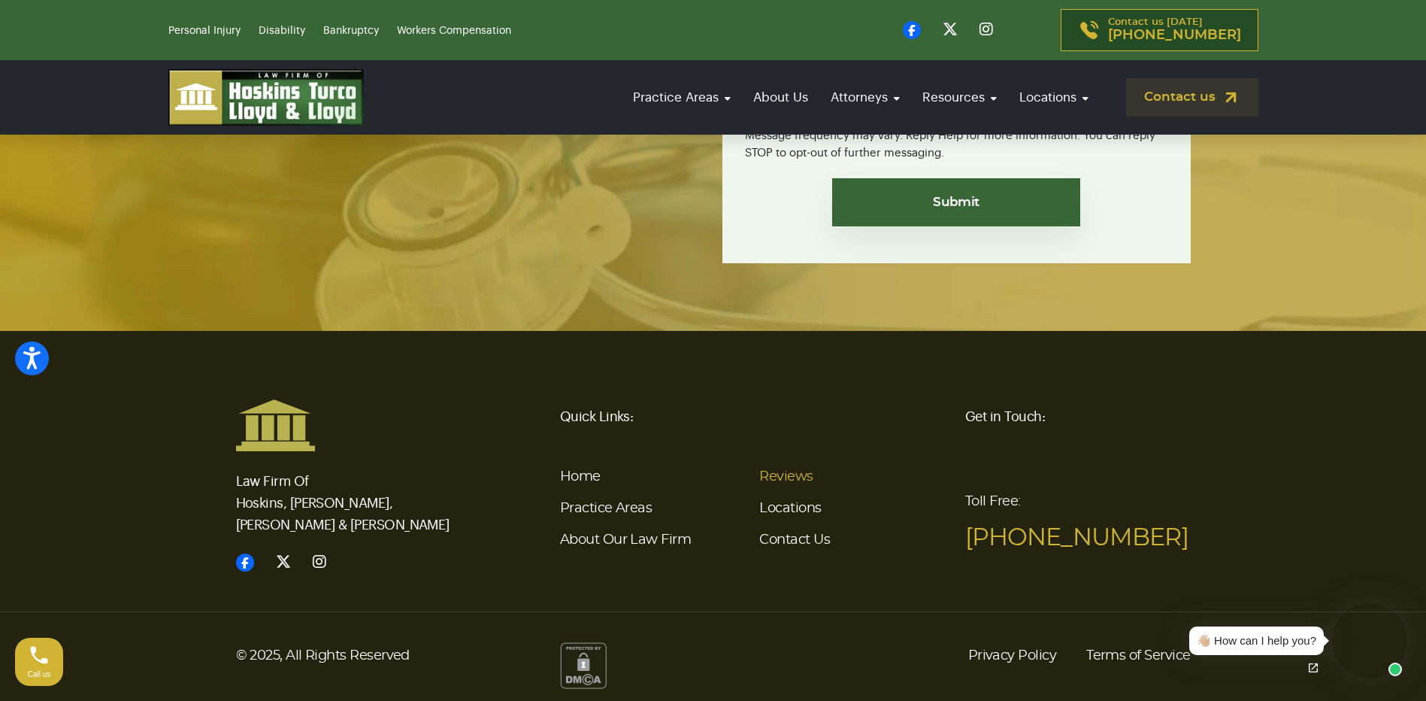
click at [780, 473] on link "Reviews" at bounding box center [785, 477] width 53 height 14
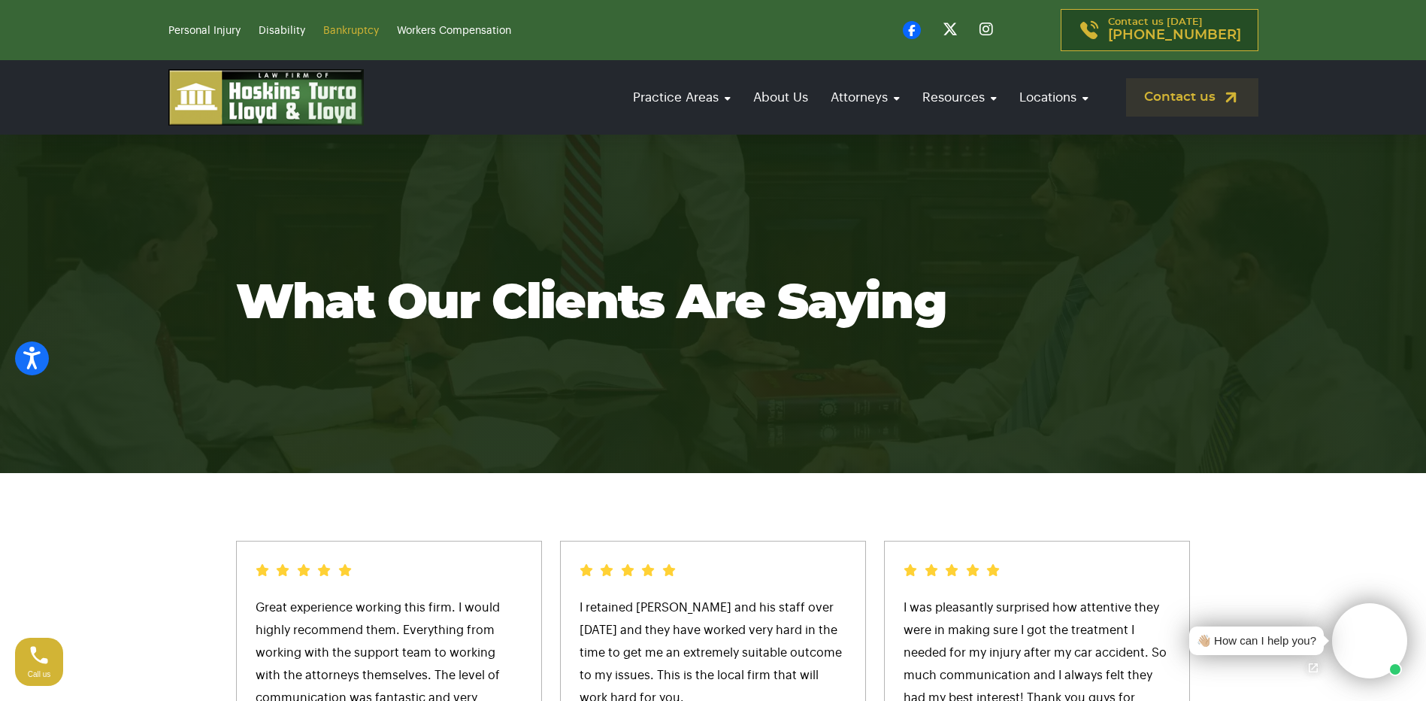
click at [368, 32] on link "Bankruptcy" at bounding box center [351, 31] width 56 height 11
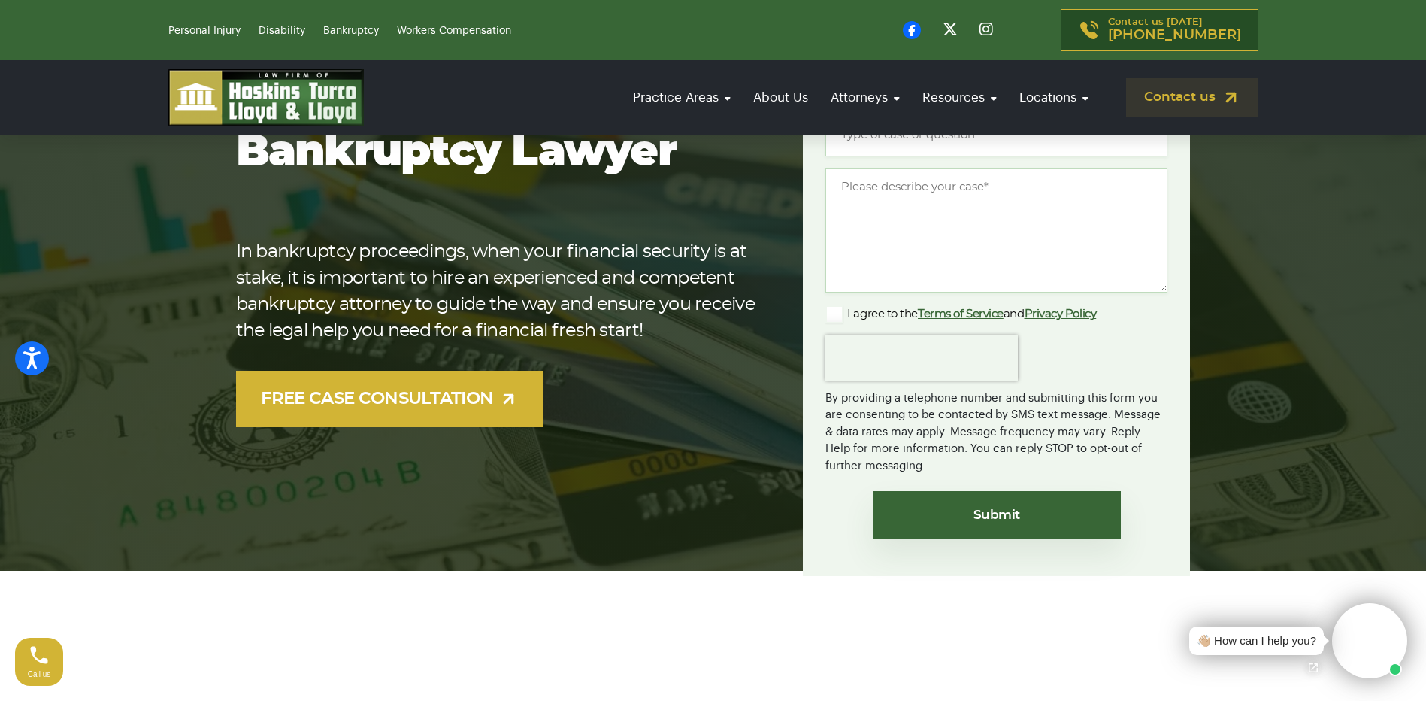
scroll to position [752, 0]
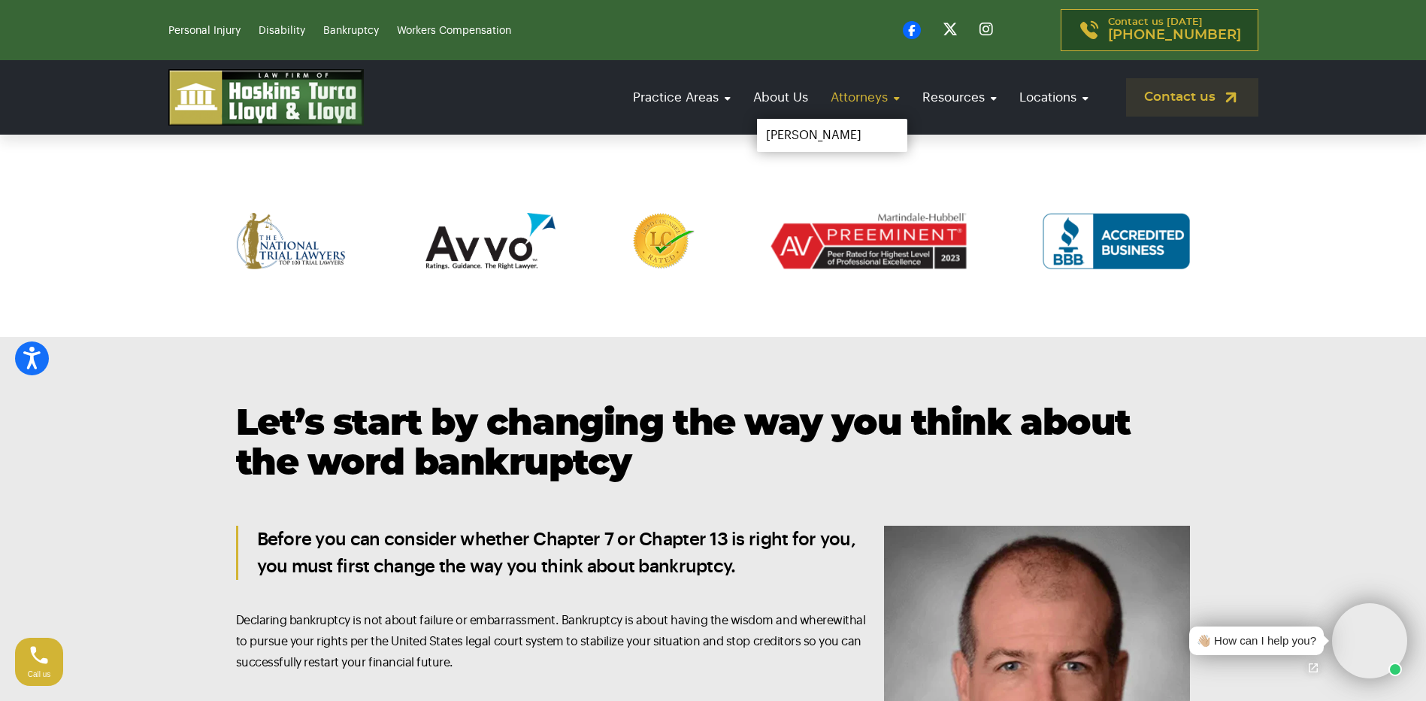
click at [843, 100] on link "Attorneys" at bounding box center [865, 97] width 84 height 43
